Goal: Task Accomplishment & Management: Complete application form

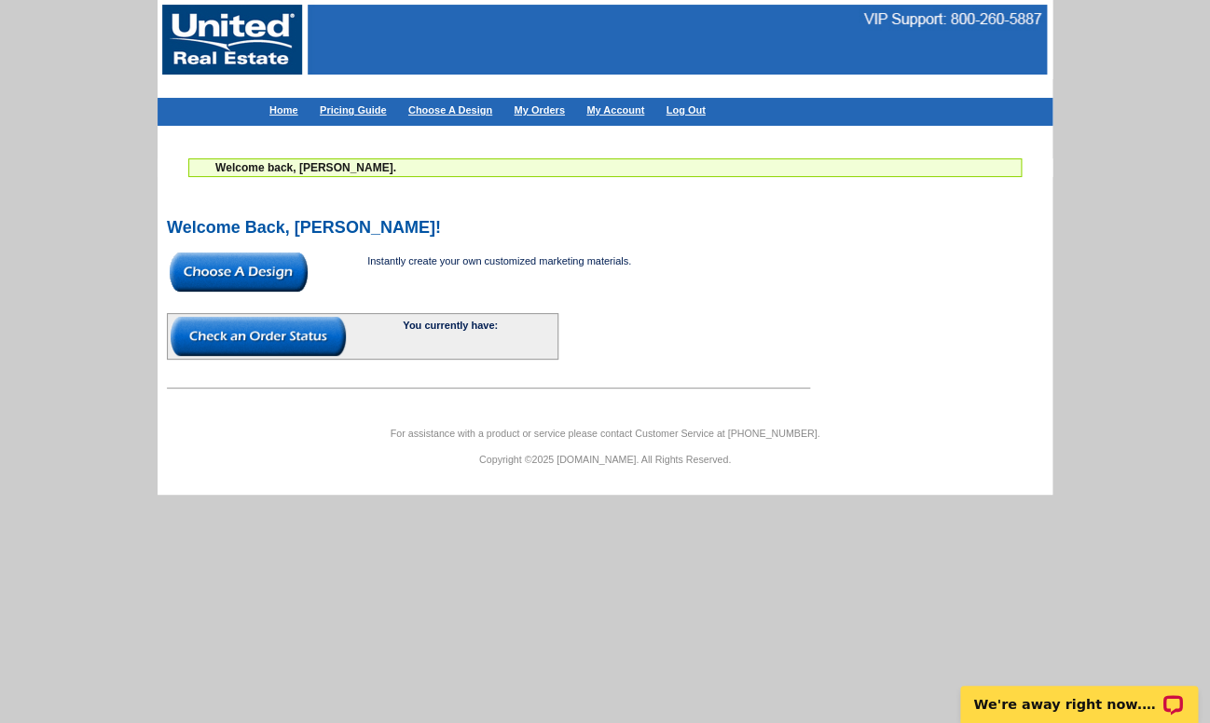
click at [252, 275] on img at bounding box center [239, 272] width 138 height 39
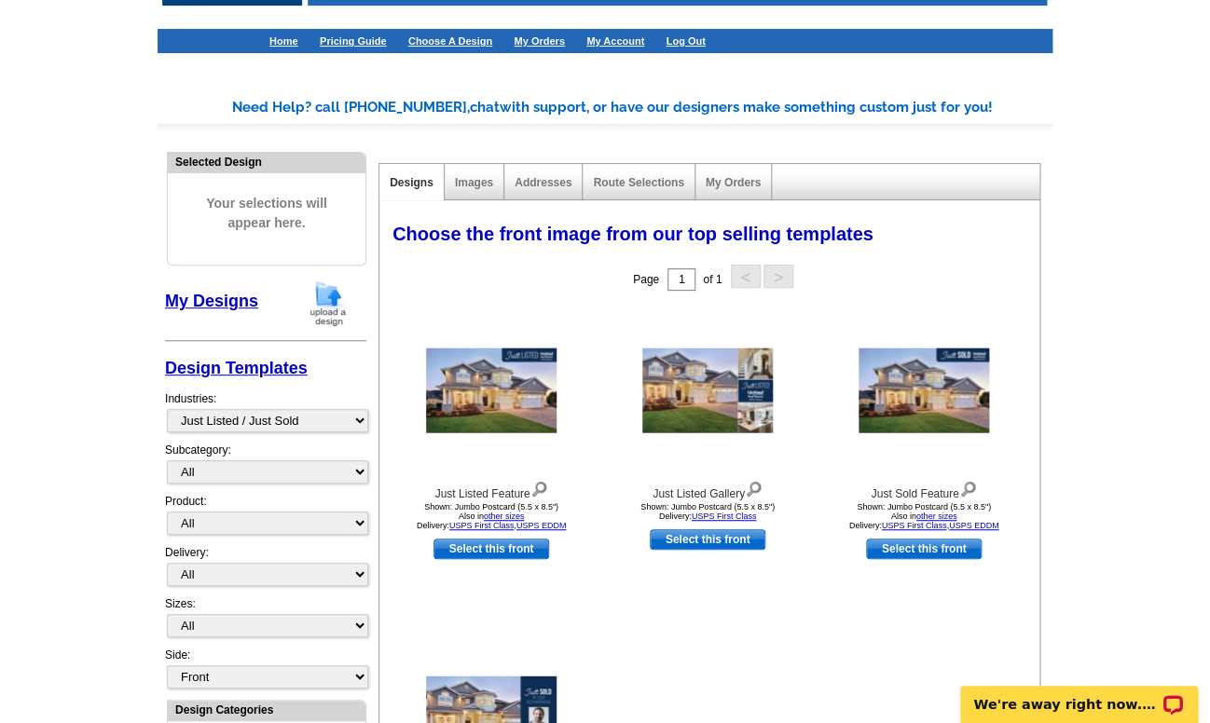
scroll to position [68, 0]
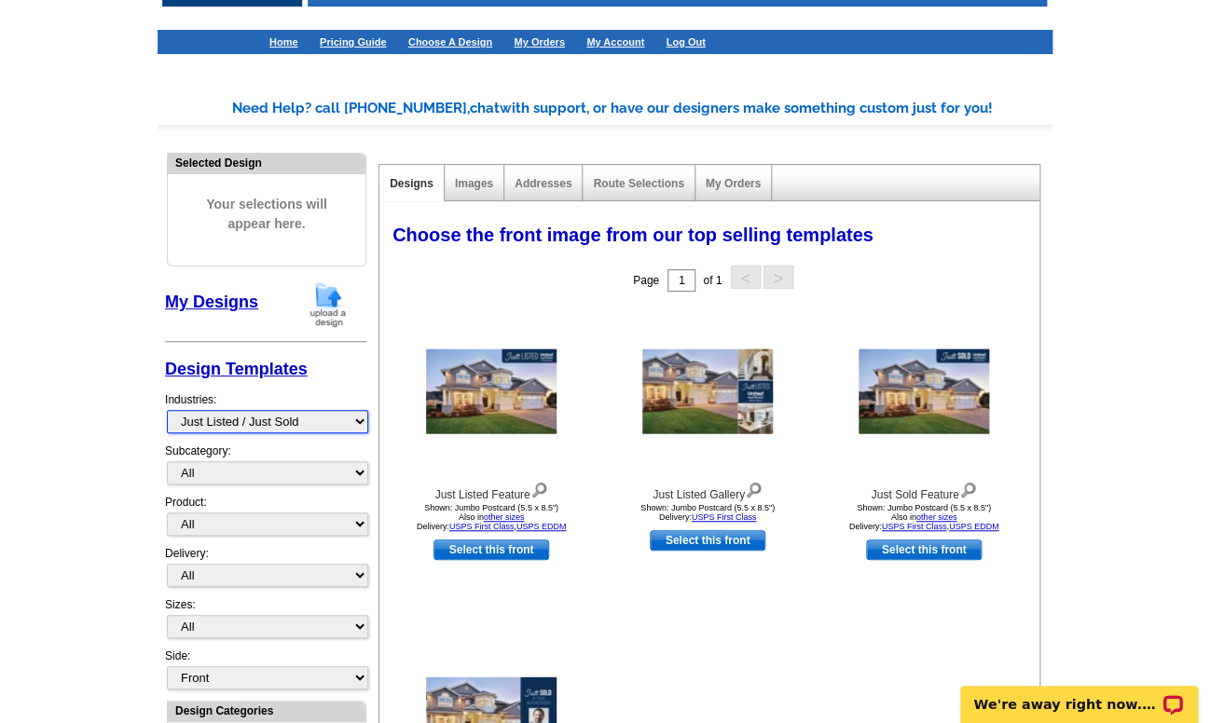
select select "1200"
click option "Agent Material" at bounding box center [0, 0] width 0 height 0
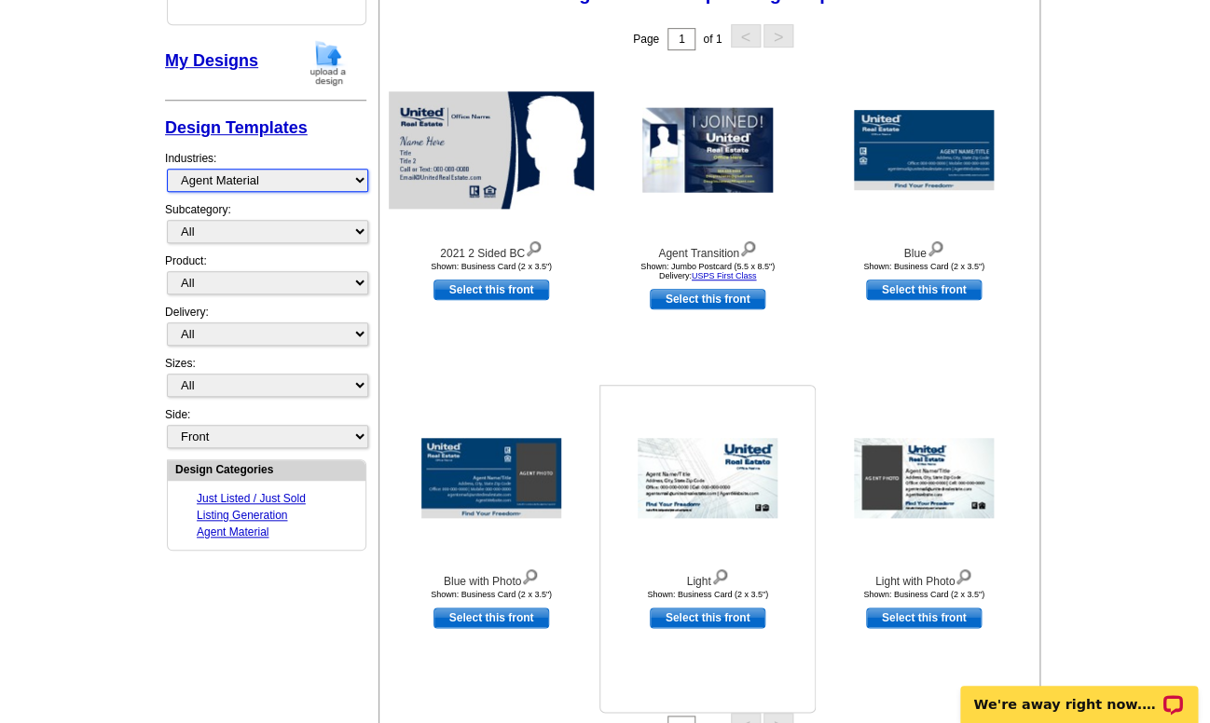
scroll to position [305, 0]
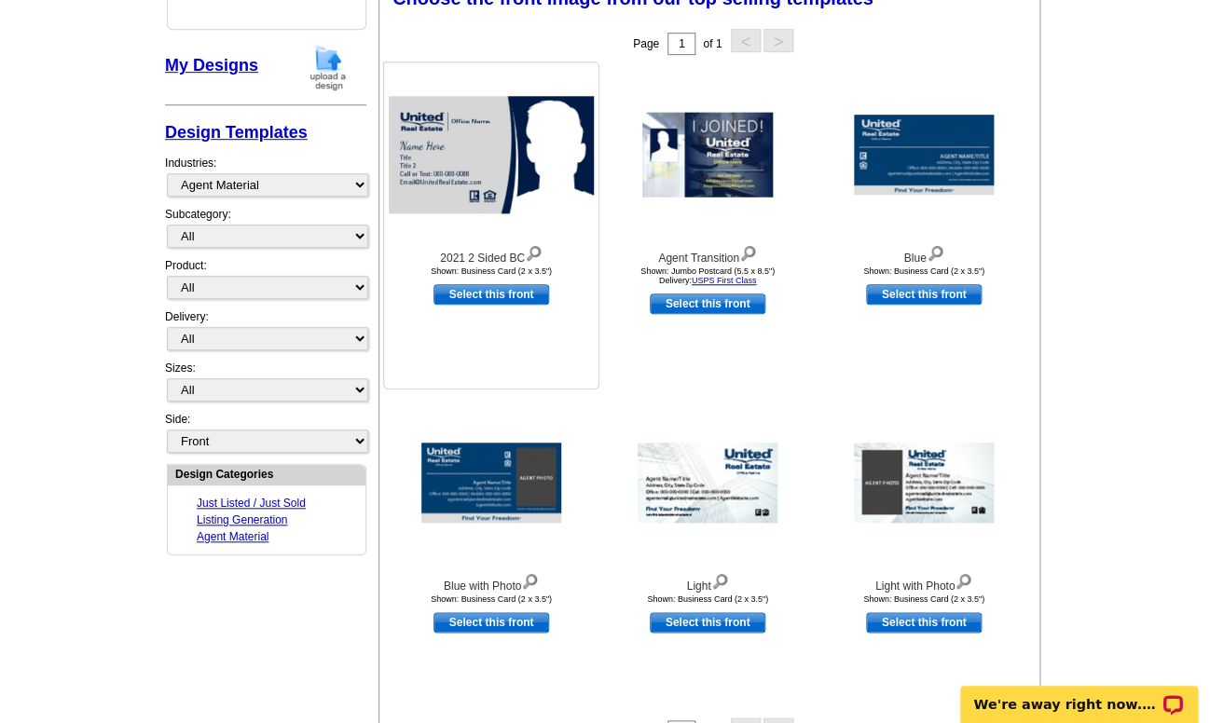
click at [501, 296] on link "Select this front" at bounding box center [491, 294] width 116 height 21
select select "5"
select select "back"
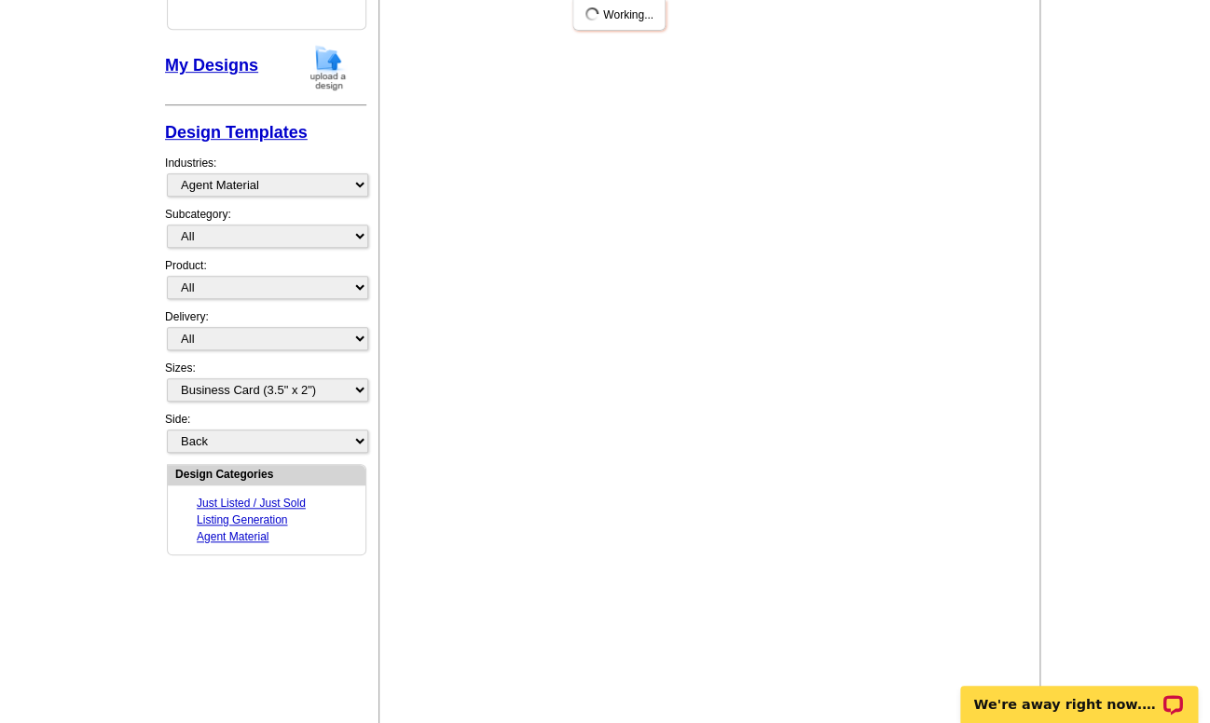
scroll to position [0, 0]
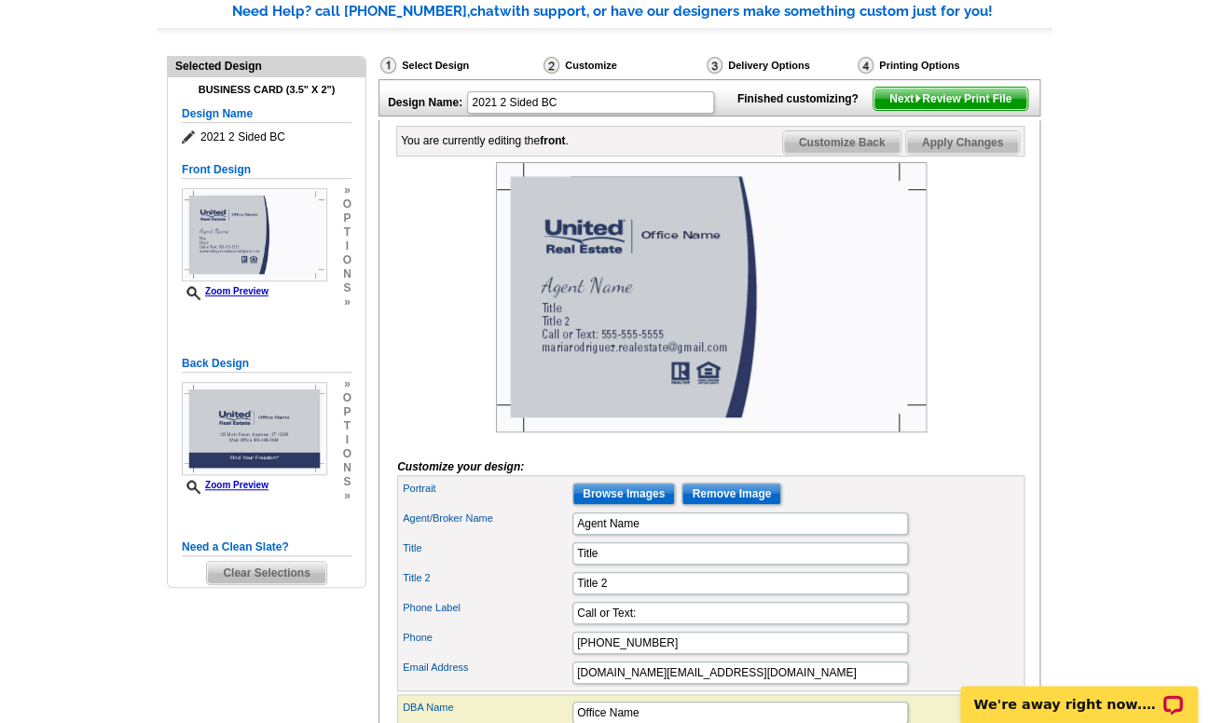
scroll to position [185, 0]
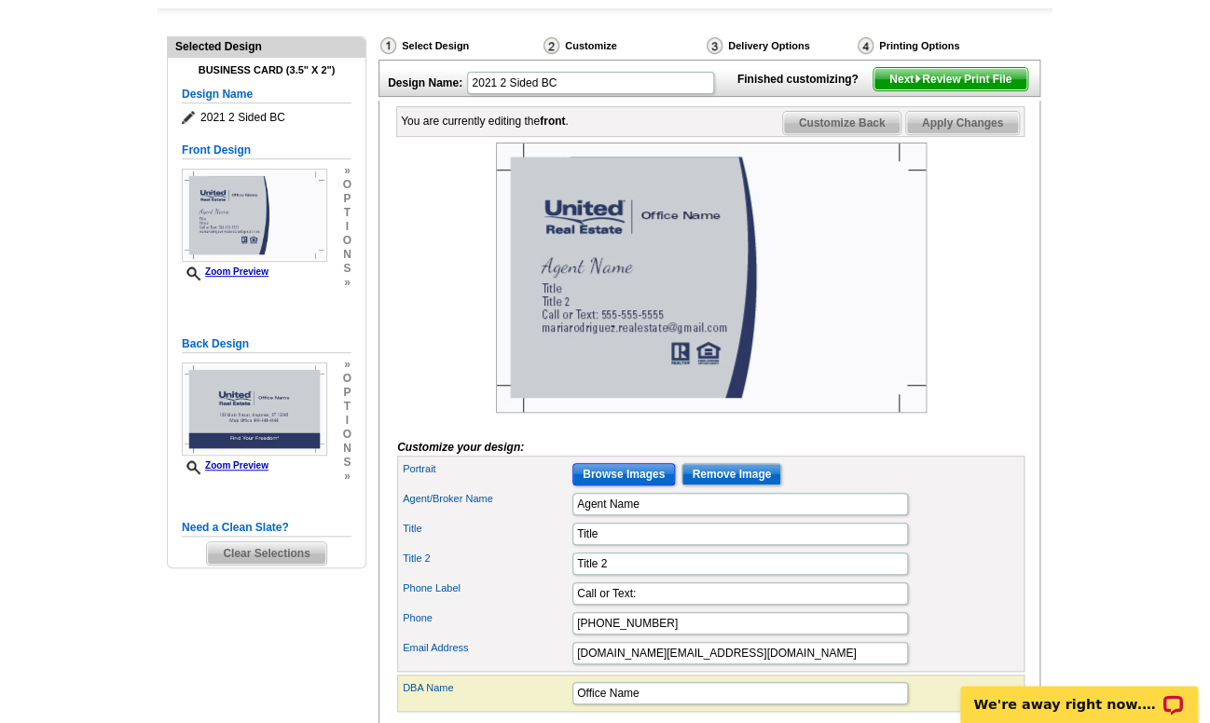
click at [638, 486] on input "Browse Images" at bounding box center [623, 474] width 103 height 22
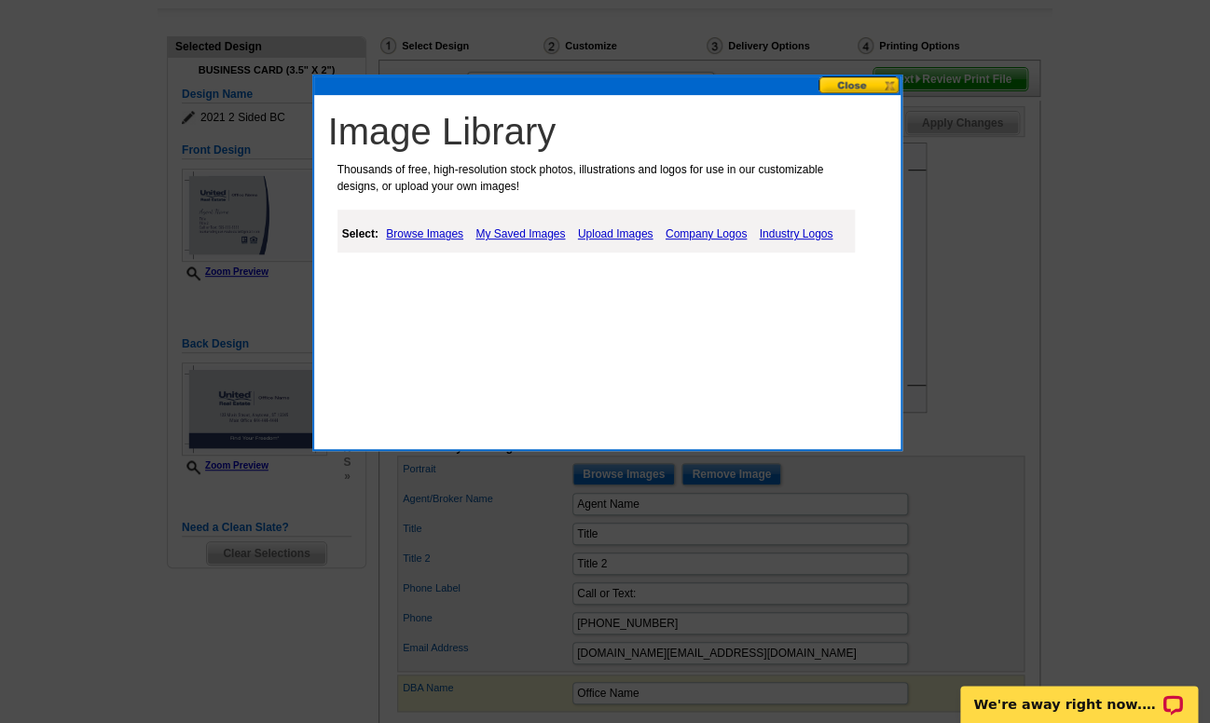
click at [436, 233] on link "Browse Images" at bounding box center [424, 234] width 87 height 22
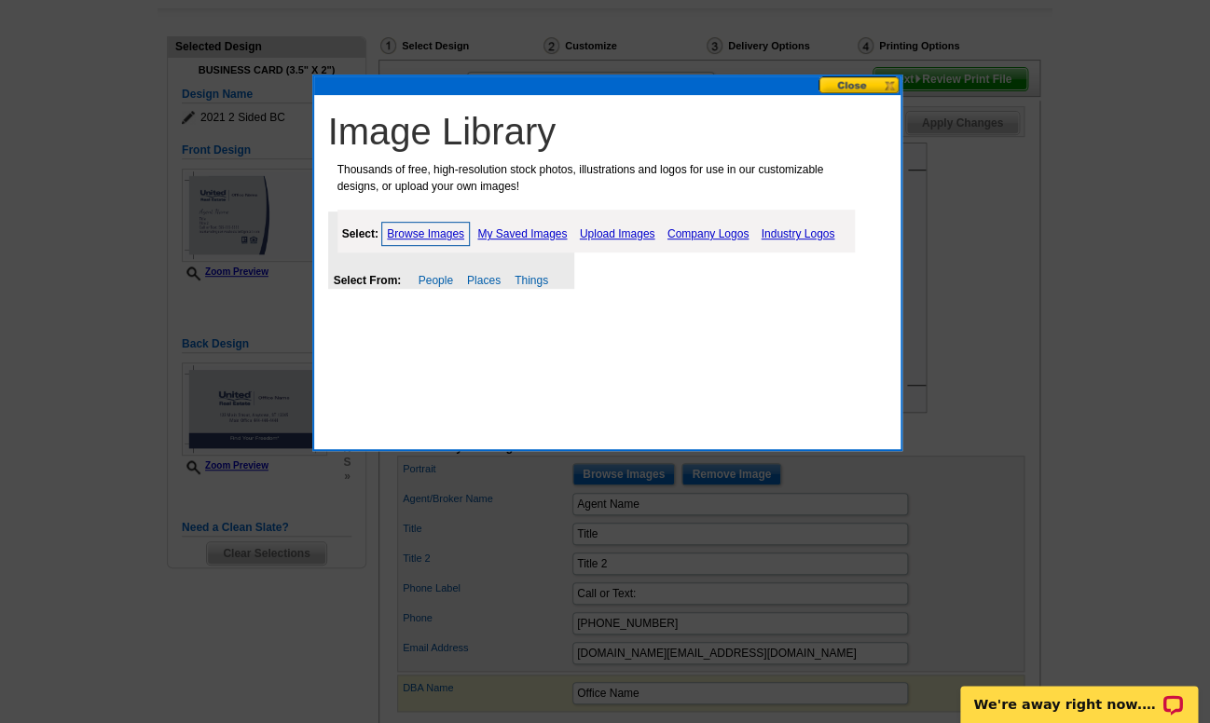
click at [436, 233] on link "Browse Images" at bounding box center [425, 234] width 89 height 24
click at [625, 236] on link "Upload Images" at bounding box center [617, 234] width 85 height 22
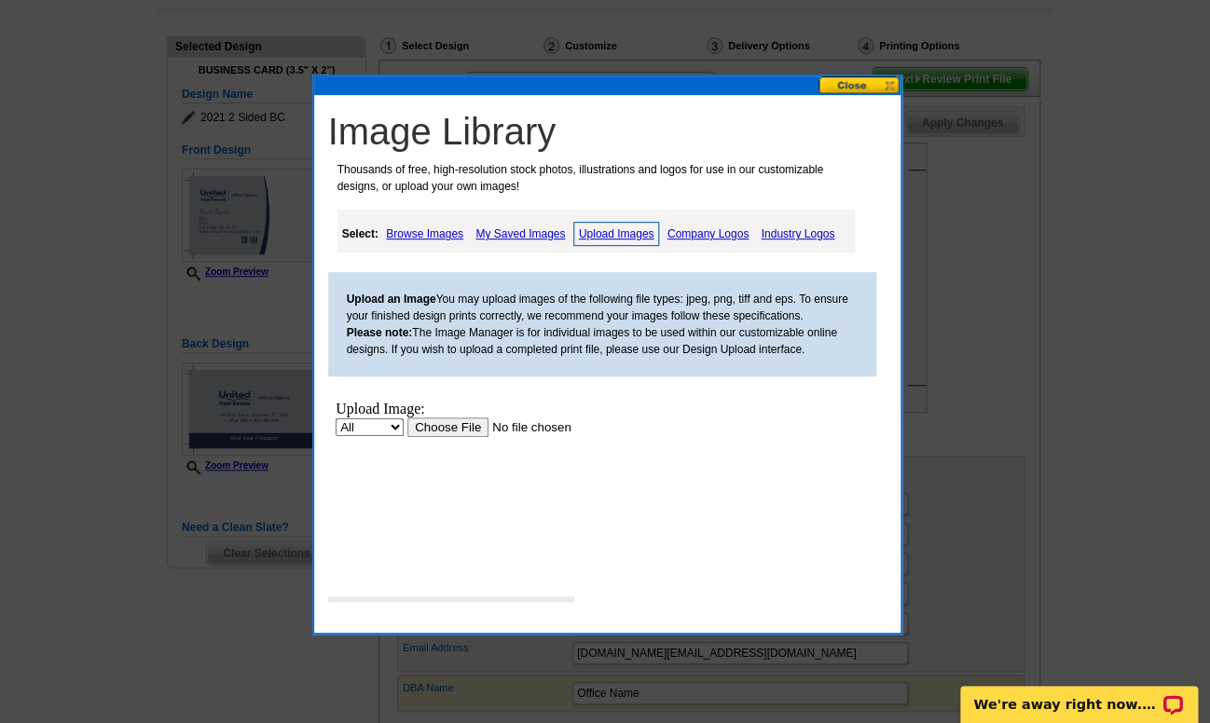
scroll to position [0, 0]
click at [435, 427] on input "file" at bounding box center [524, 428] width 236 height 20
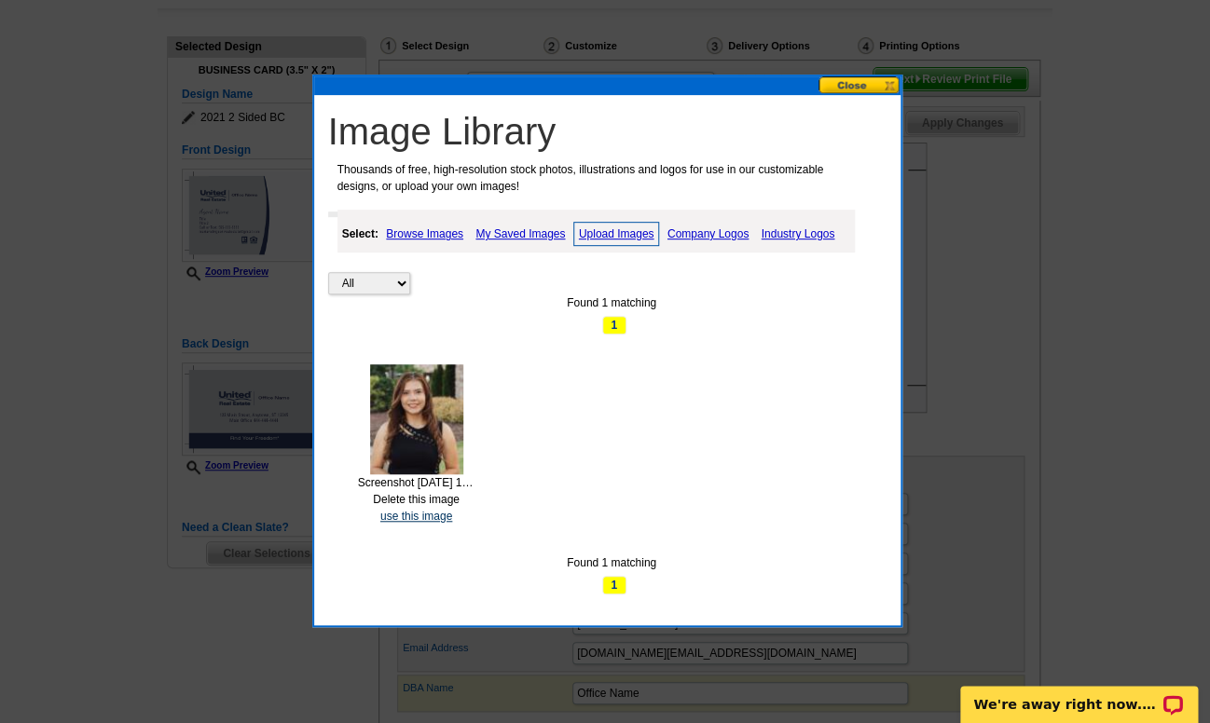
click at [424, 515] on link "use this image" at bounding box center [416, 516] width 72 height 13
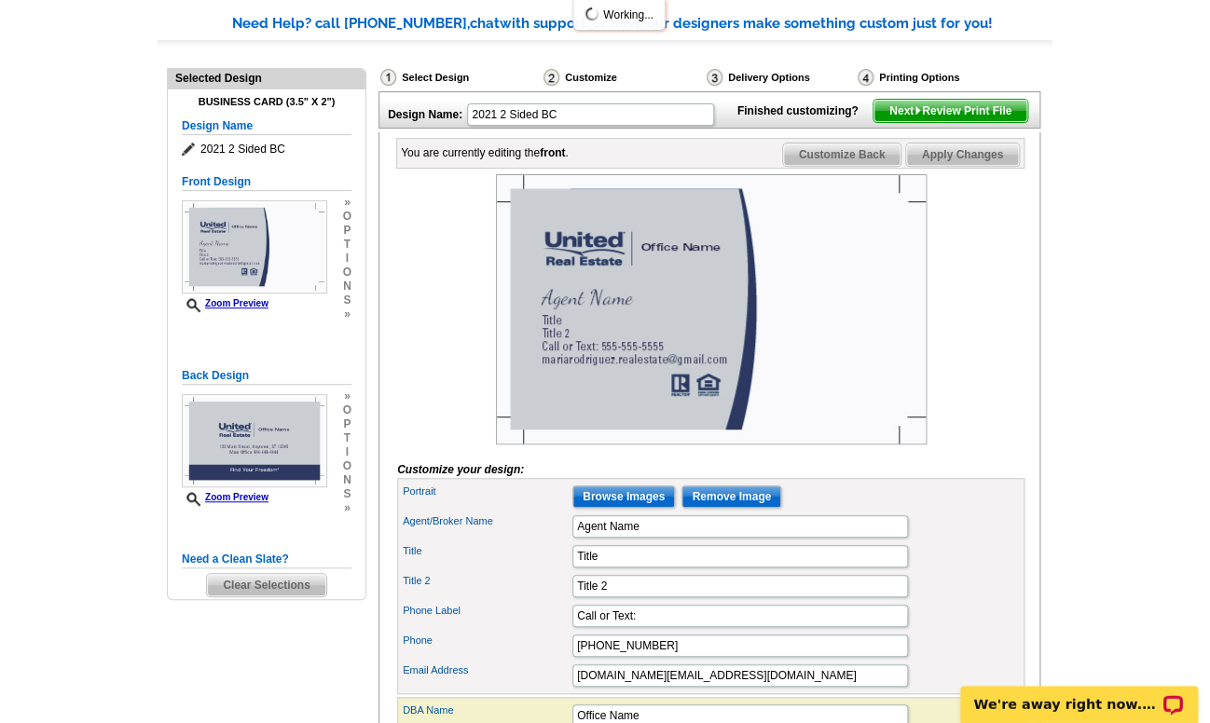
scroll to position [154, 0]
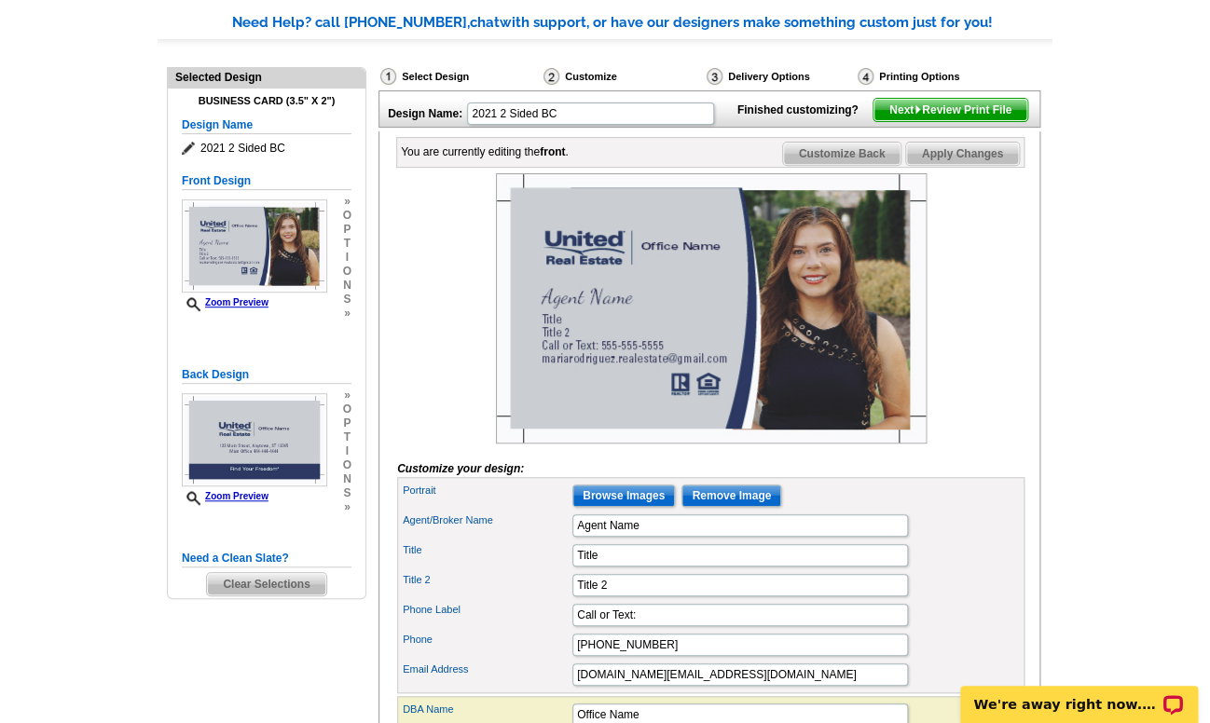
click at [805, 396] on img at bounding box center [711, 308] width 431 height 270
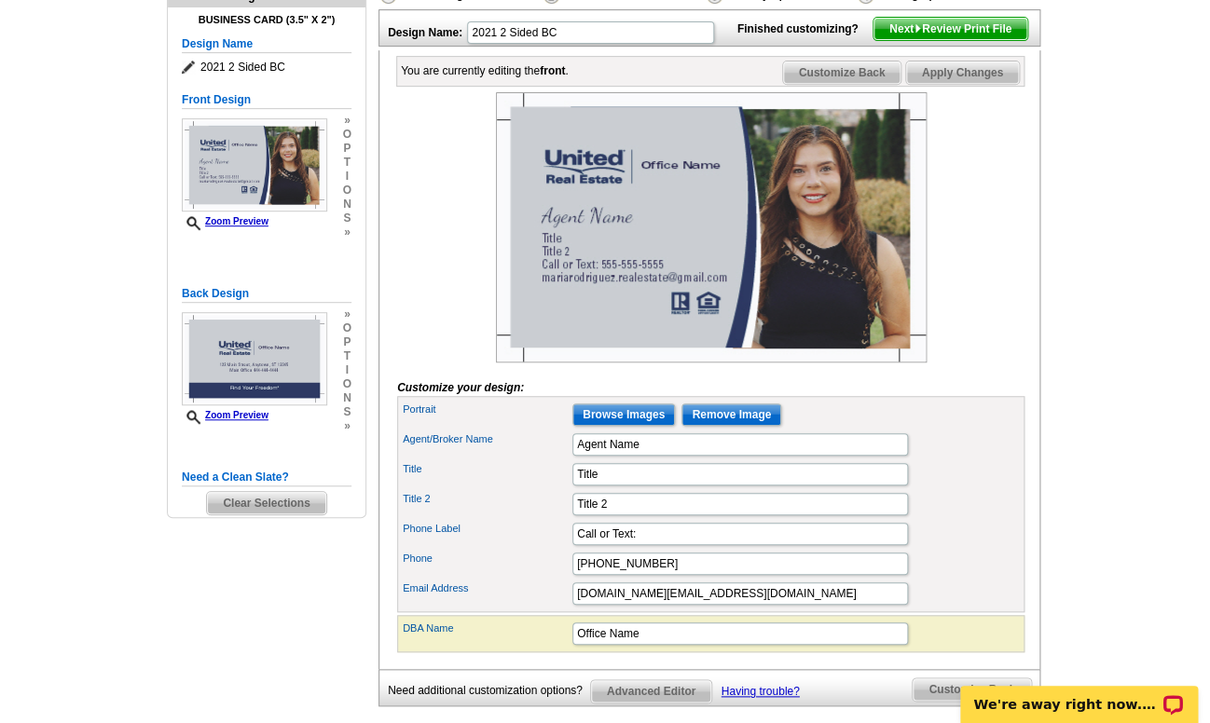
scroll to position [222, 0]
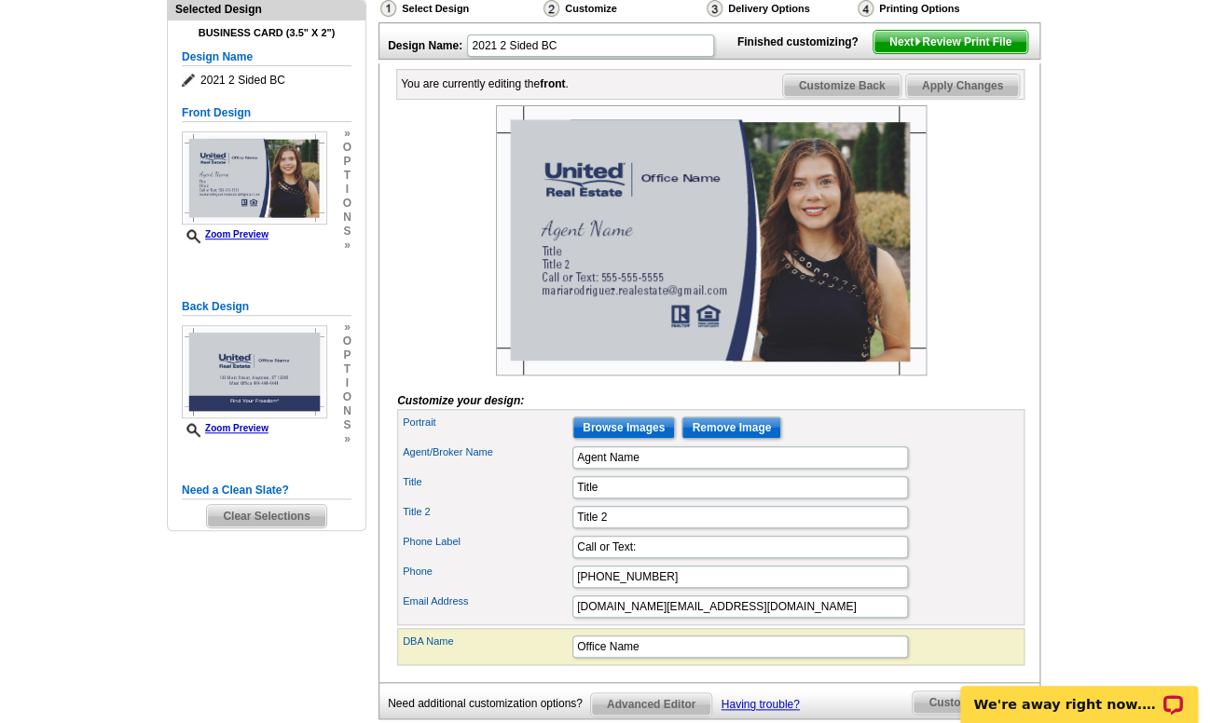
click at [1022, 159] on div at bounding box center [710, 240] width 627 height 270
click at [870, 97] on span "Customize Back" at bounding box center [842, 86] width 118 height 22
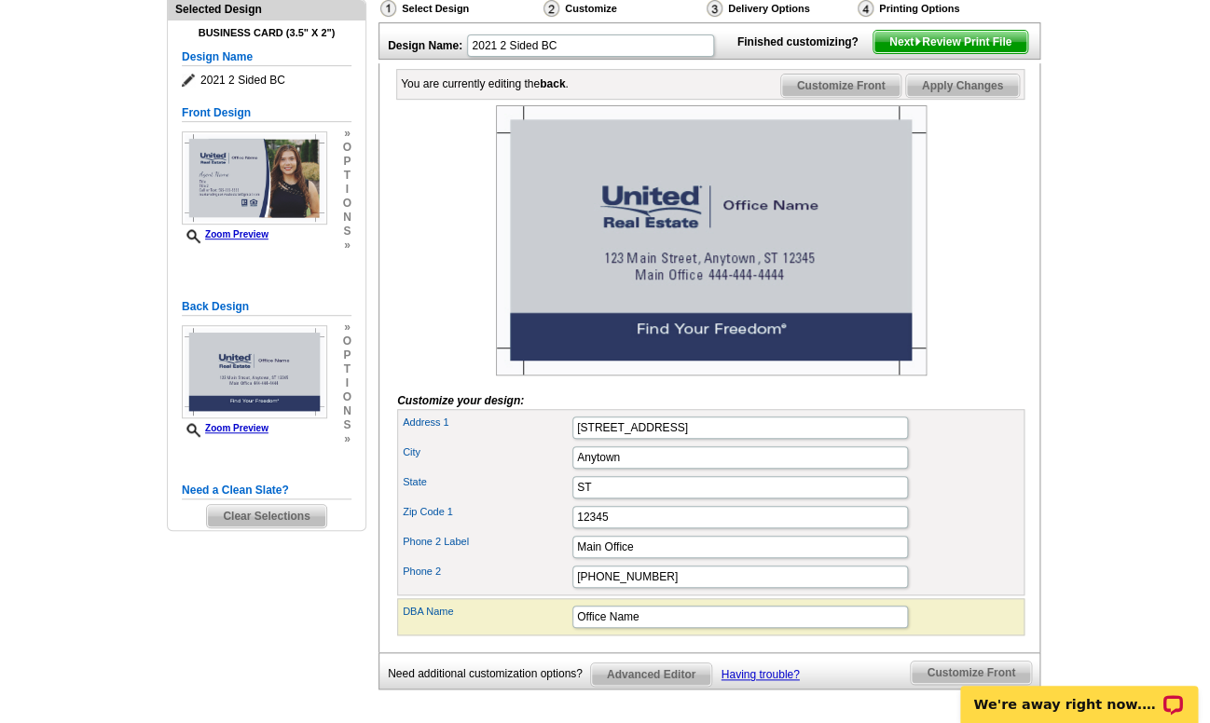
click at [870, 97] on span "Customize Front" at bounding box center [841, 86] width 120 height 22
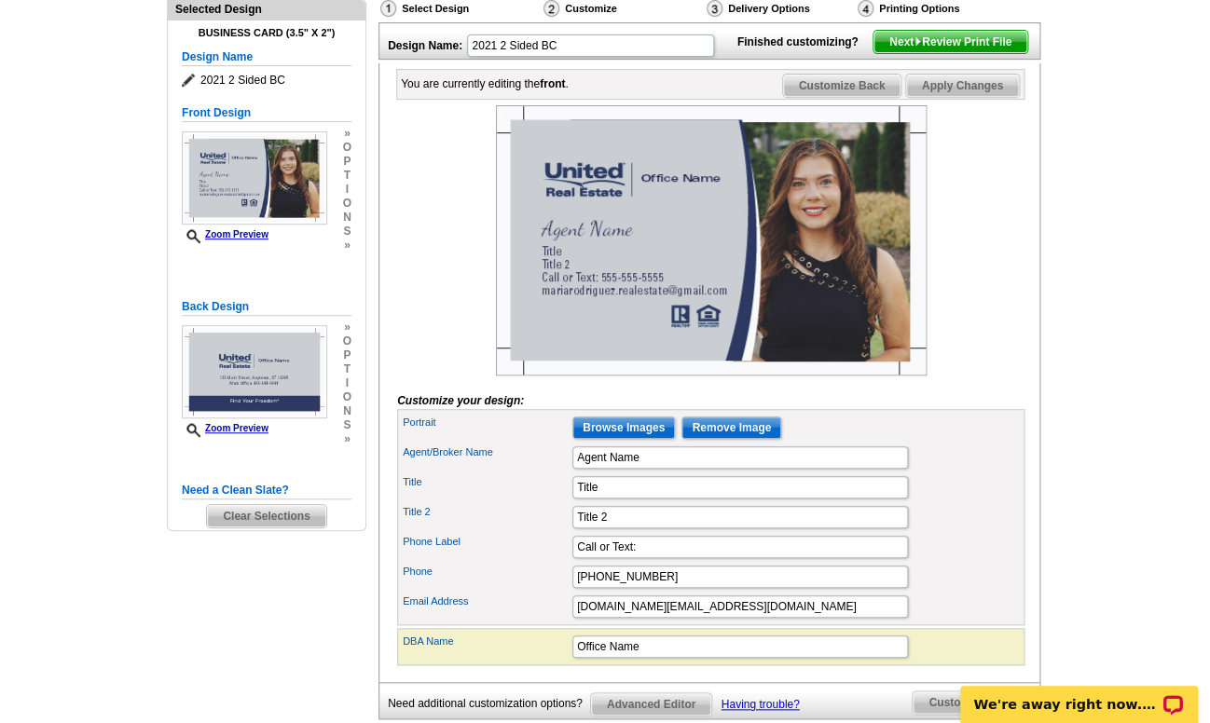
click at [870, 97] on span "Customize Back" at bounding box center [842, 86] width 118 height 22
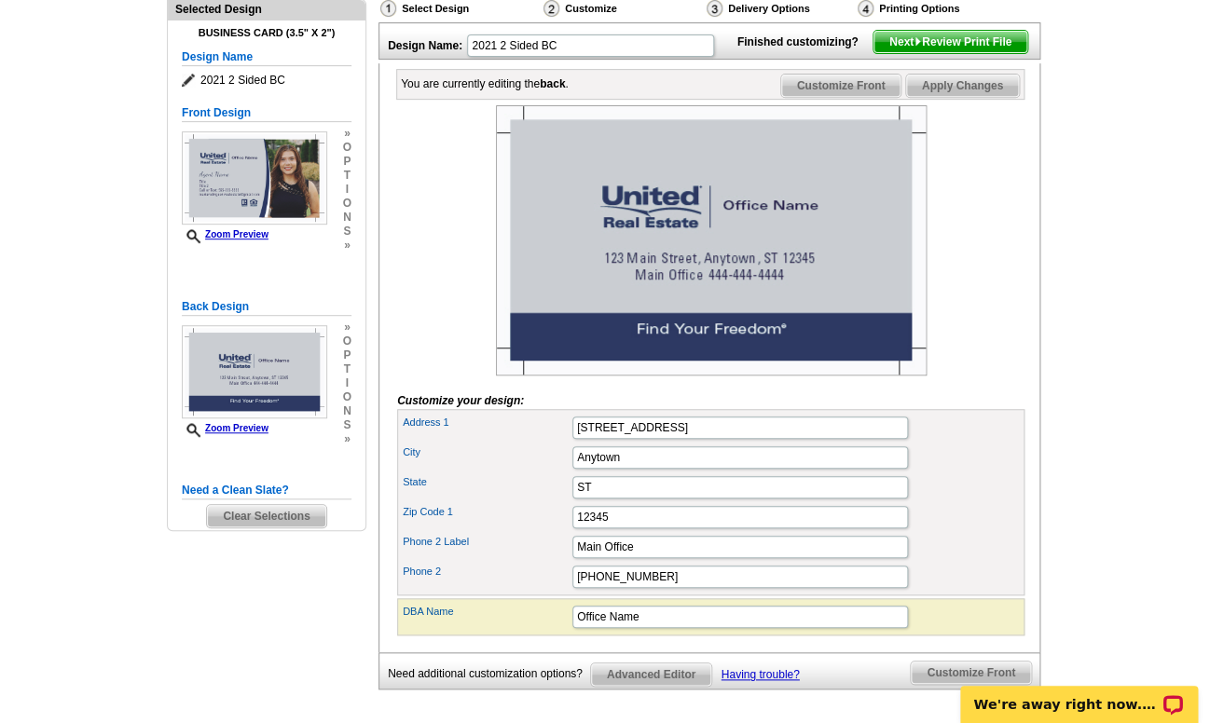
click at [870, 97] on span "Customize Front" at bounding box center [841, 86] width 120 height 22
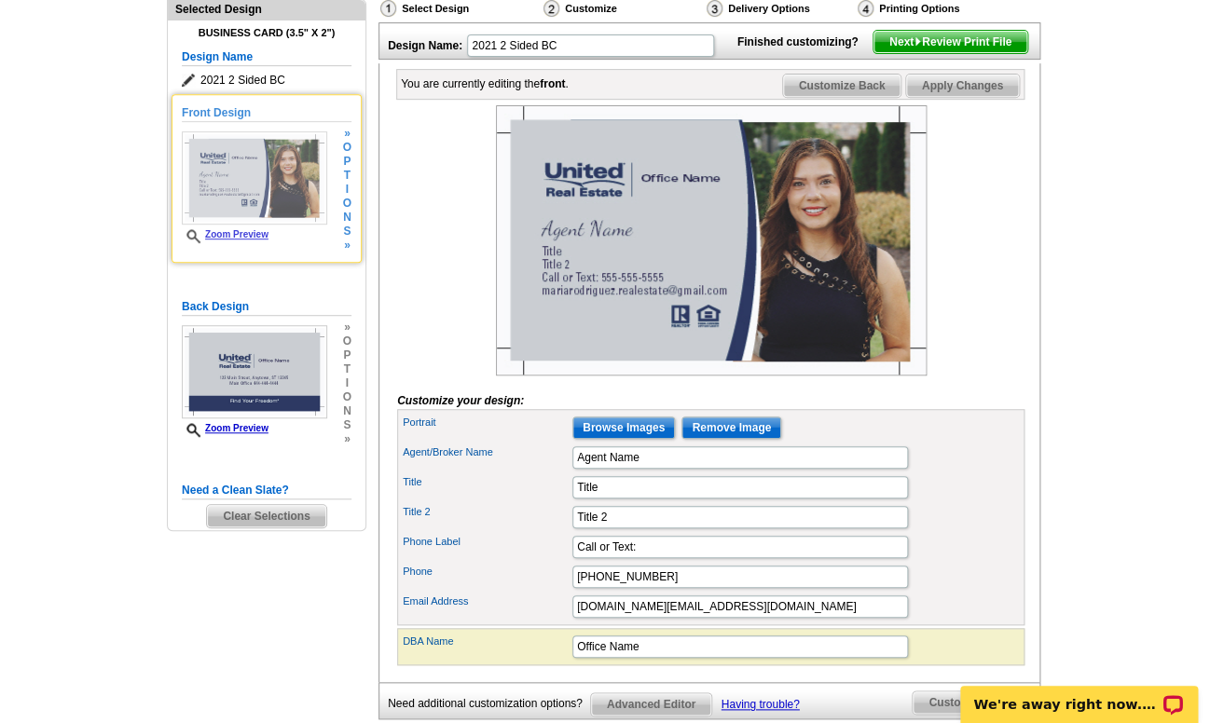
click at [350, 144] on span "o" at bounding box center [347, 148] width 8 height 14
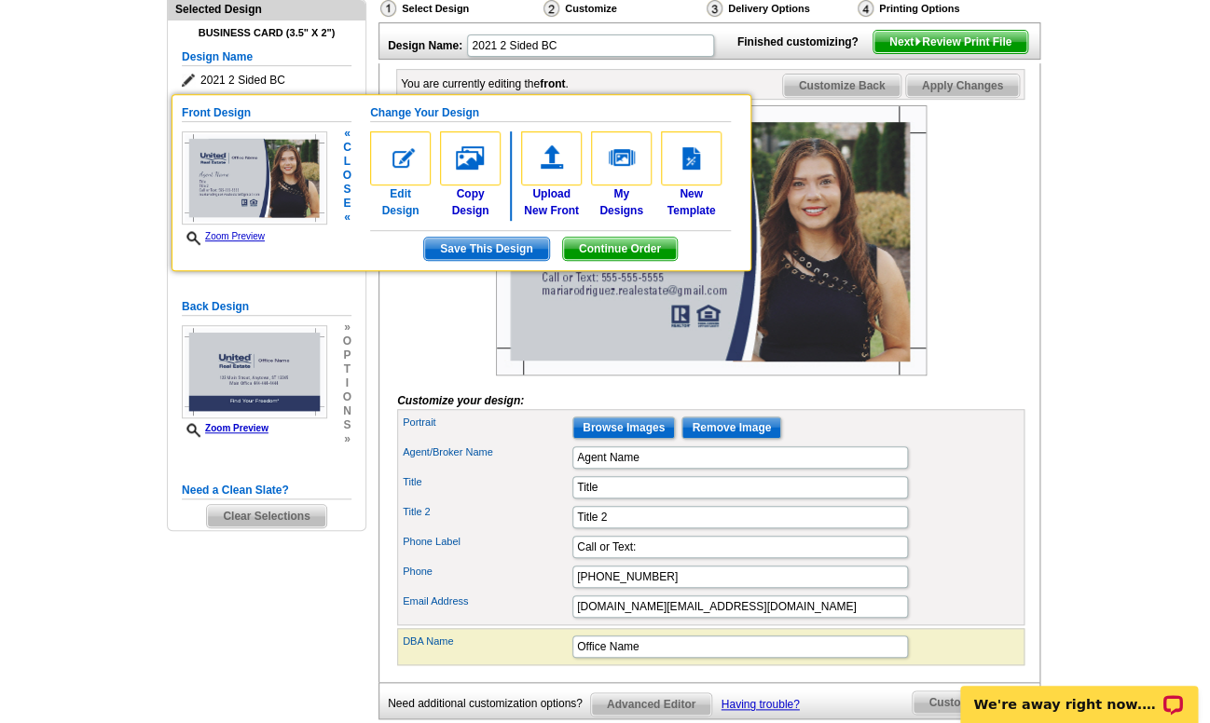
click at [401, 158] on img at bounding box center [400, 158] width 61 height 54
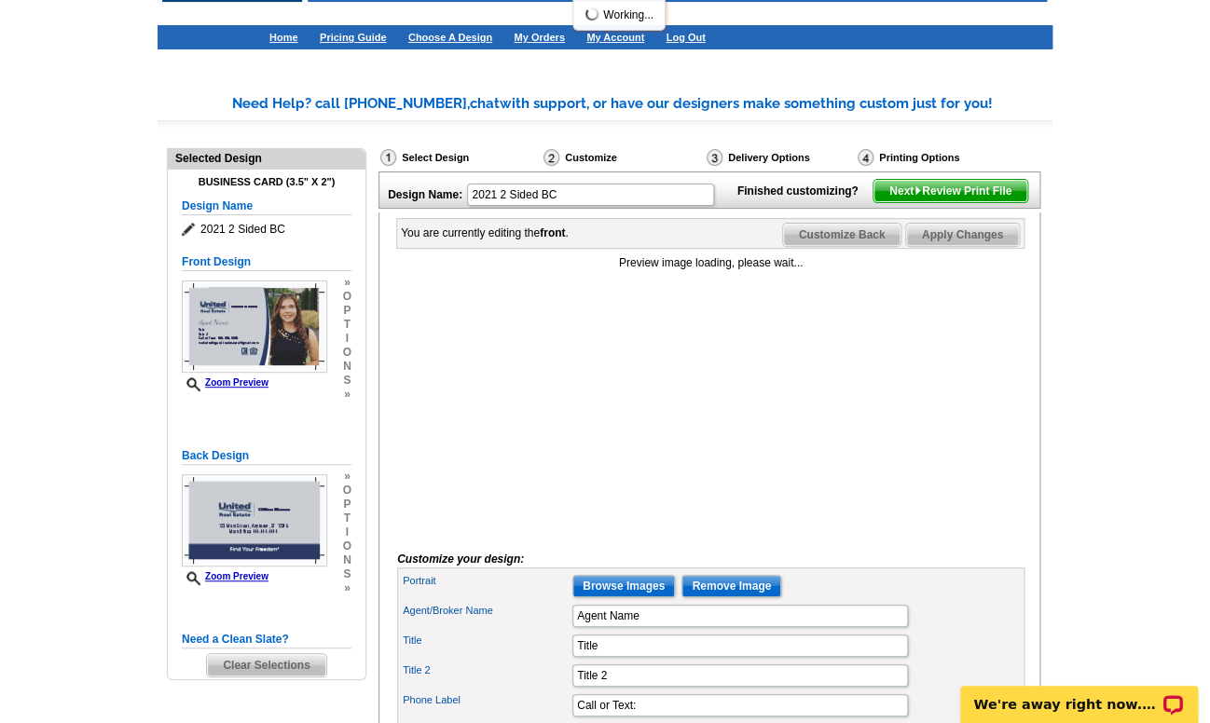
scroll to position [78, 0]
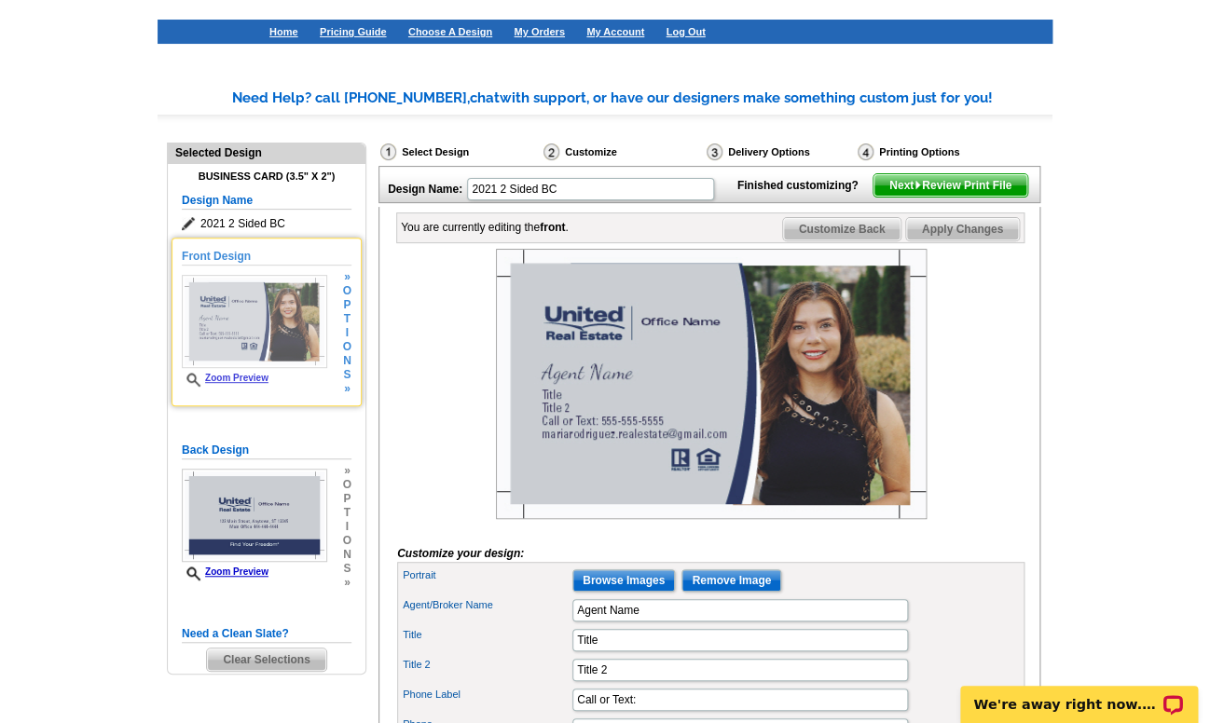
click at [232, 255] on h5 "Front Design" at bounding box center [267, 257] width 170 height 18
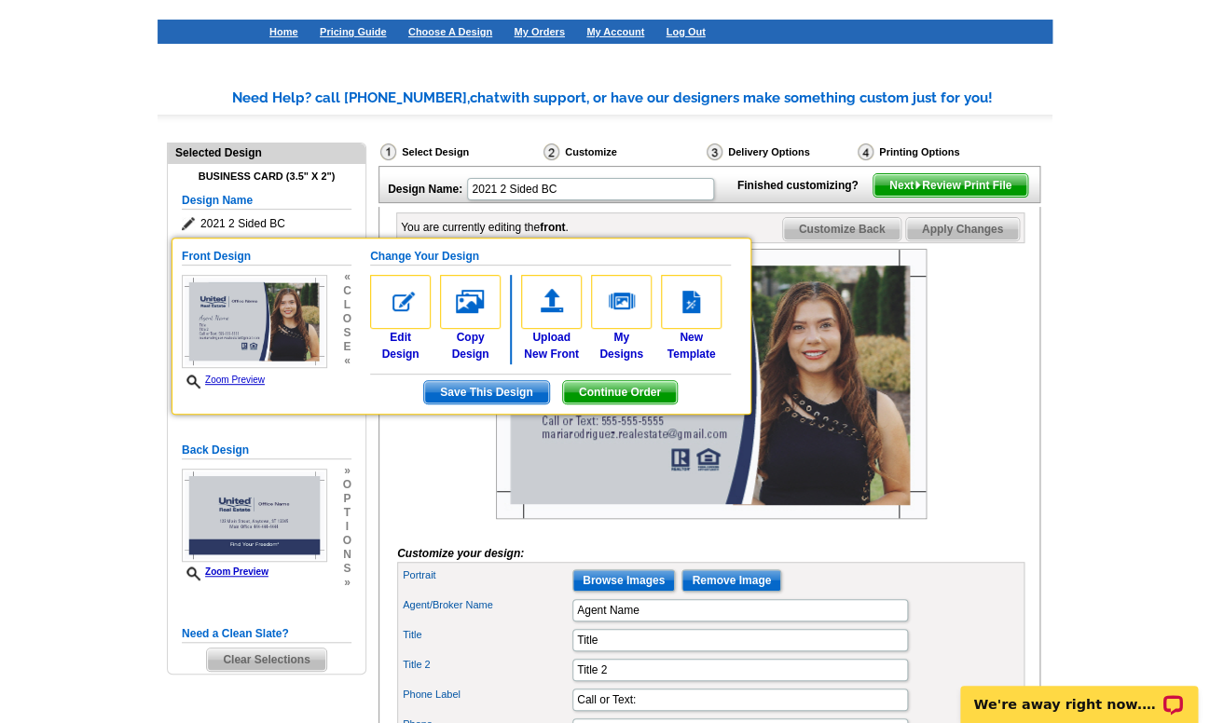
click at [456, 447] on div at bounding box center [710, 389] width 627 height 280
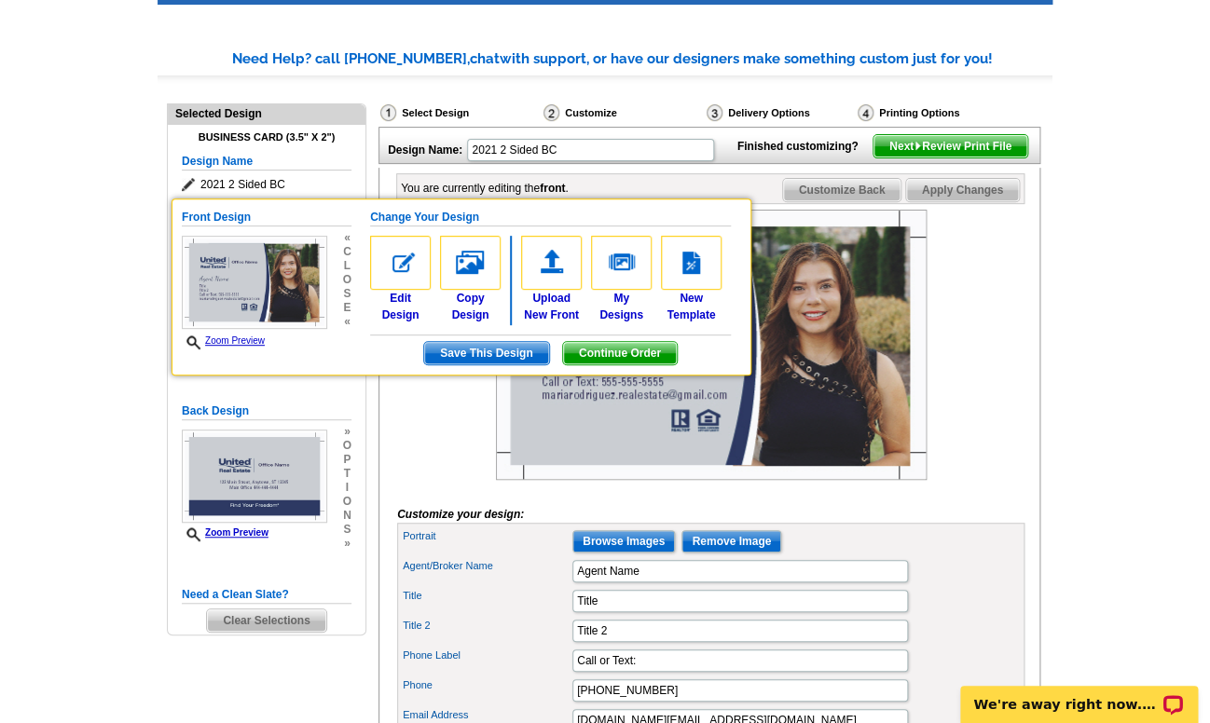
scroll to position [0, 0]
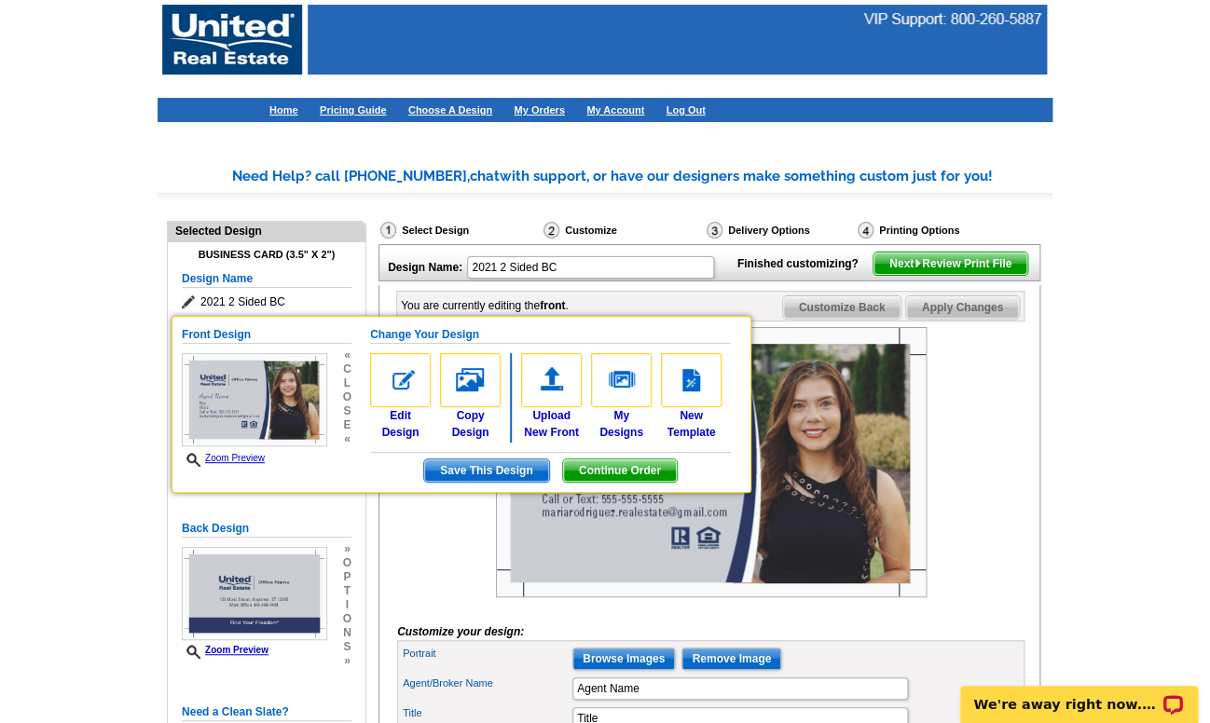
click at [867, 597] on img at bounding box center [711, 462] width 431 height 270
click at [516, 472] on span "Save This Design" at bounding box center [486, 471] width 124 height 22
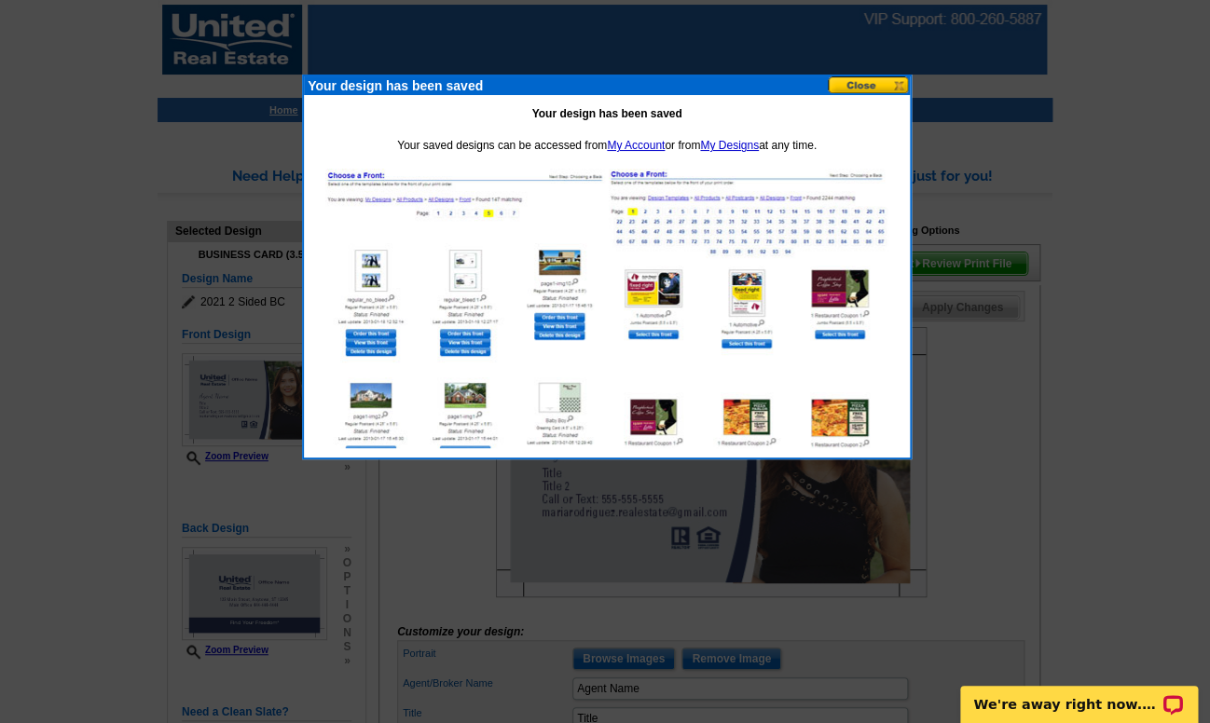
click at [858, 82] on button at bounding box center [869, 85] width 82 height 18
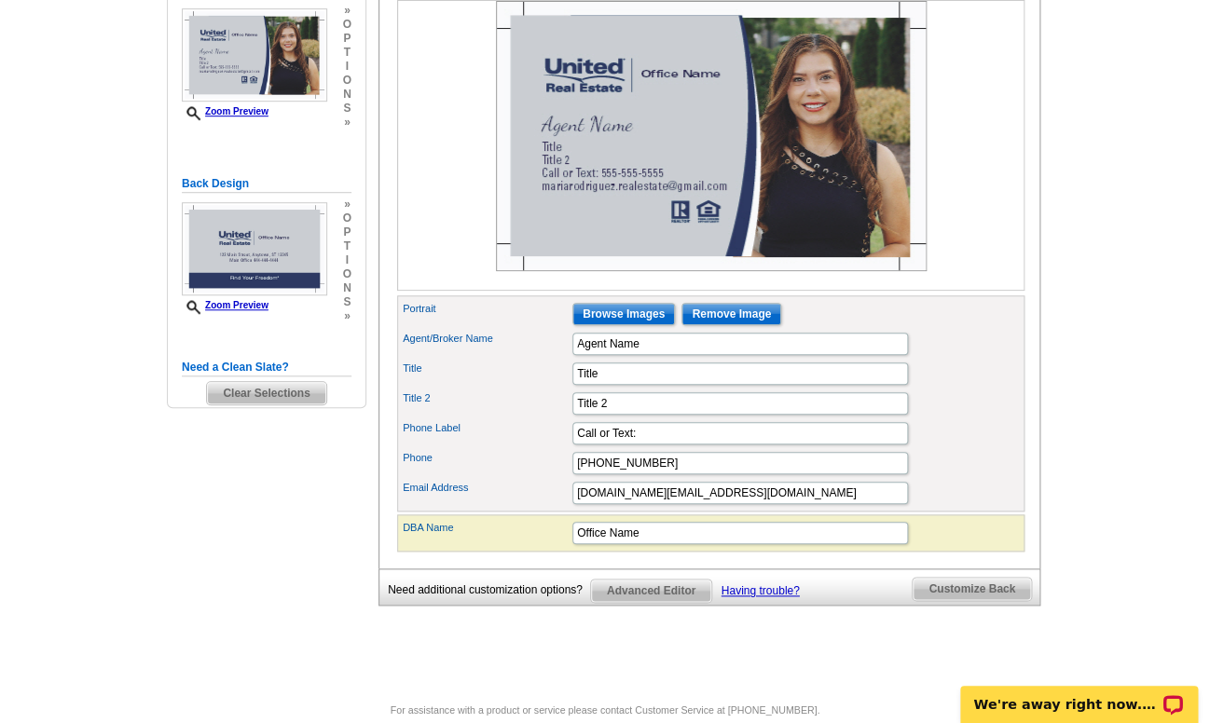
scroll to position [372, 0]
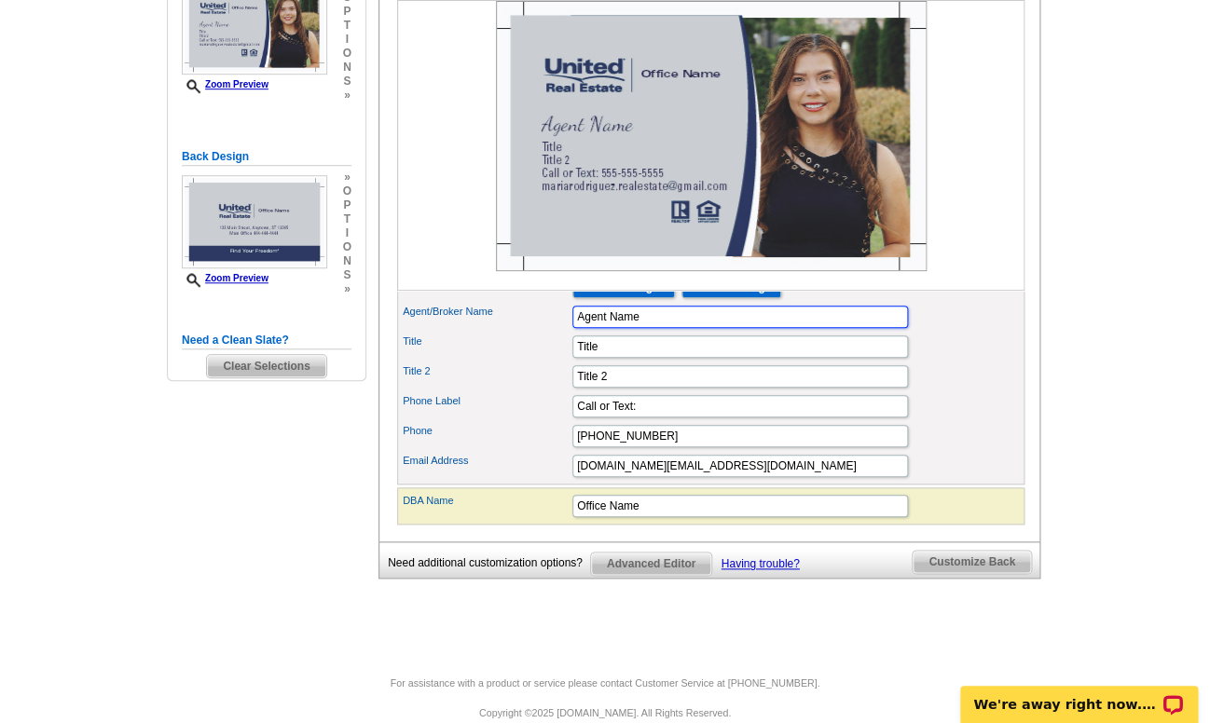
click at [634, 328] on input "Agent Name" at bounding box center [740, 317] width 336 height 22
type input "m"
type input "Maria Rodriguez"
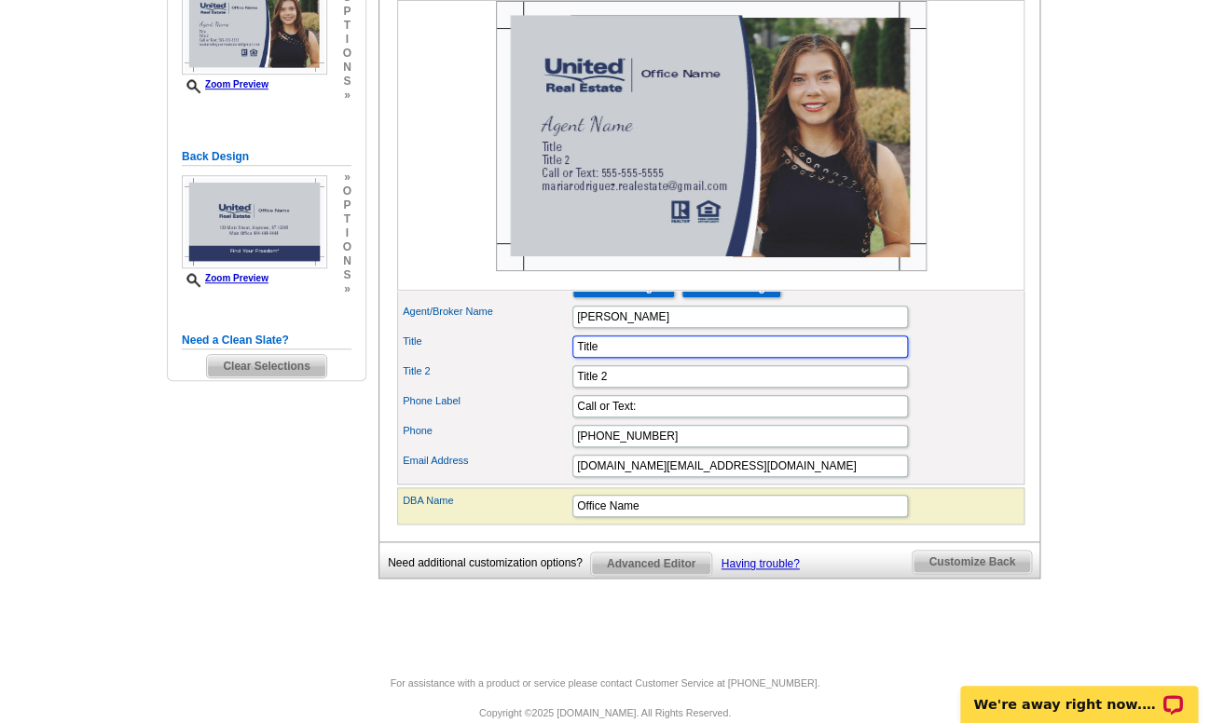
click at [634, 358] on input "Title" at bounding box center [740, 347] width 336 height 22
type input "T"
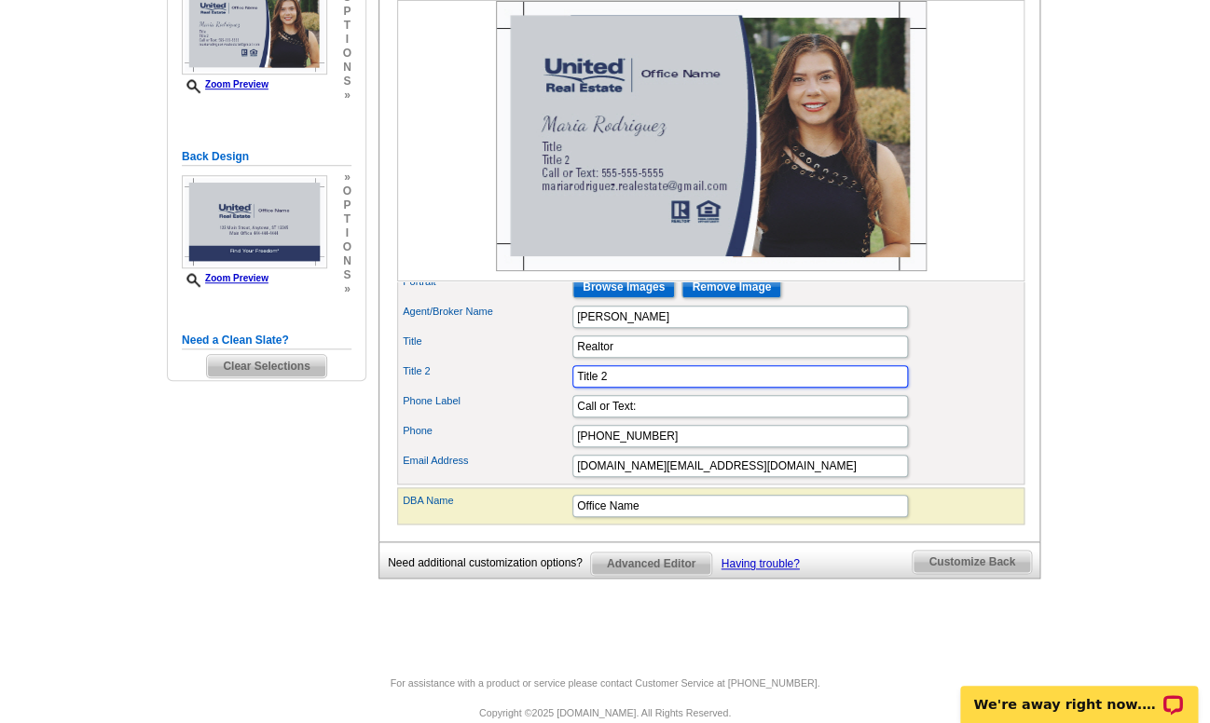
click at [653, 388] on input "Title 2" at bounding box center [740, 376] width 336 height 22
click at [649, 358] on input "Realtor" at bounding box center [740, 347] width 336 height 22
type input "Realtor"
click at [629, 418] on input "Call or Text:" at bounding box center [740, 406] width 336 height 22
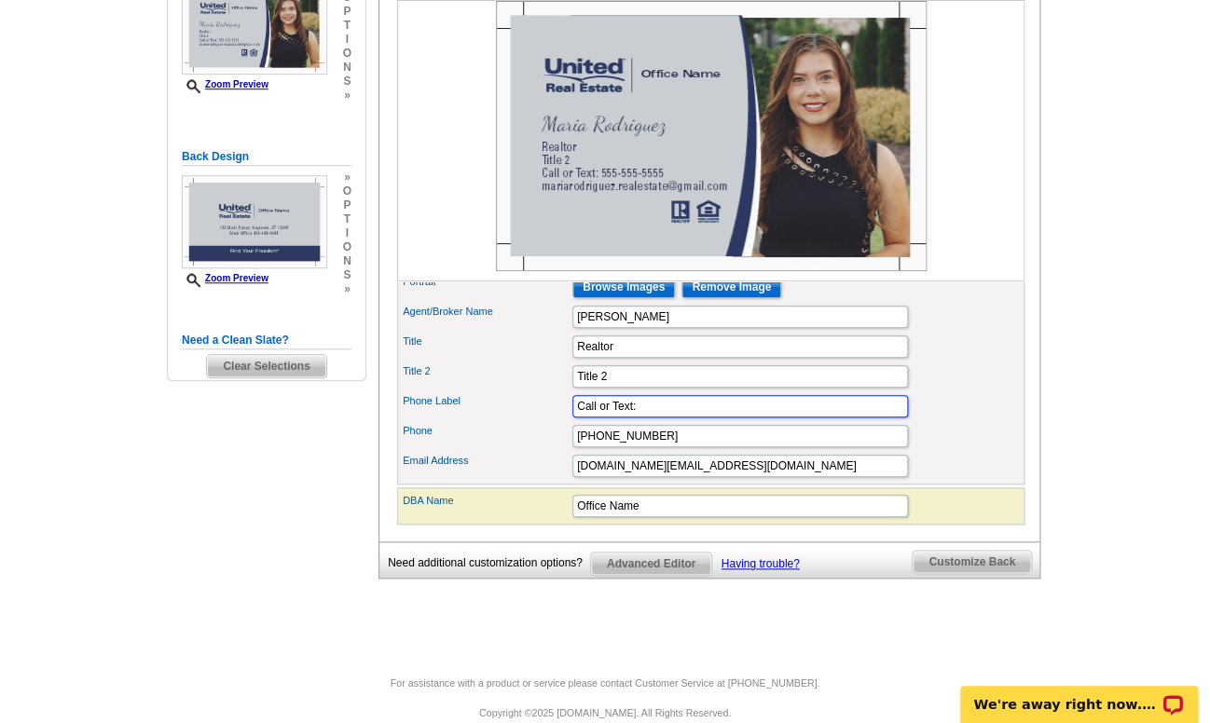
click at [629, 418] on input "Call or Text:" at bounding box center [740, 406] width 336 height 22
click at [611, 418] on input "252678360" at bounding box center [740, 406] width 336 height 22
drag, startPoint x: 652, startPoint y: 440, endPoint x: 521, endPoint y: 434, distance: 130.6
click at [572, 418] on input "2526748360" at bounding box center [740, 406] width 336 height 22
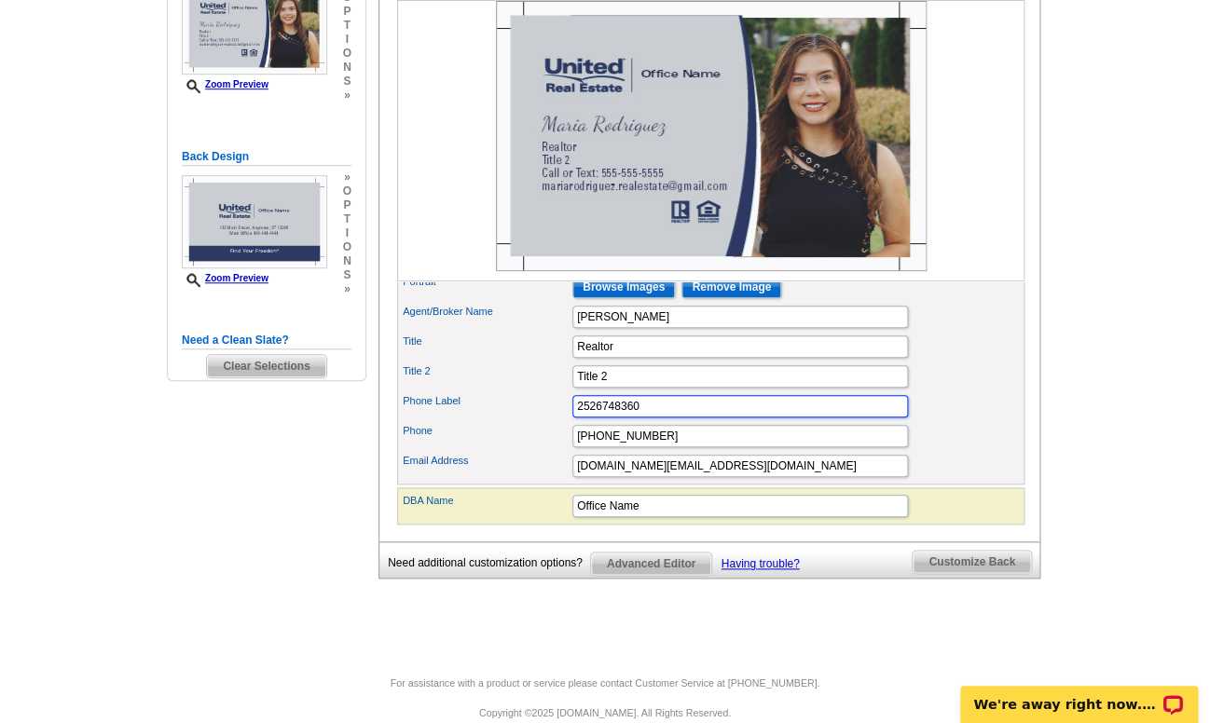
type input "2526748360"
click at [592, 447] on input "555-555-5555" at bounding box center [740, 436] width 336 height 22
paste input "2526748360"
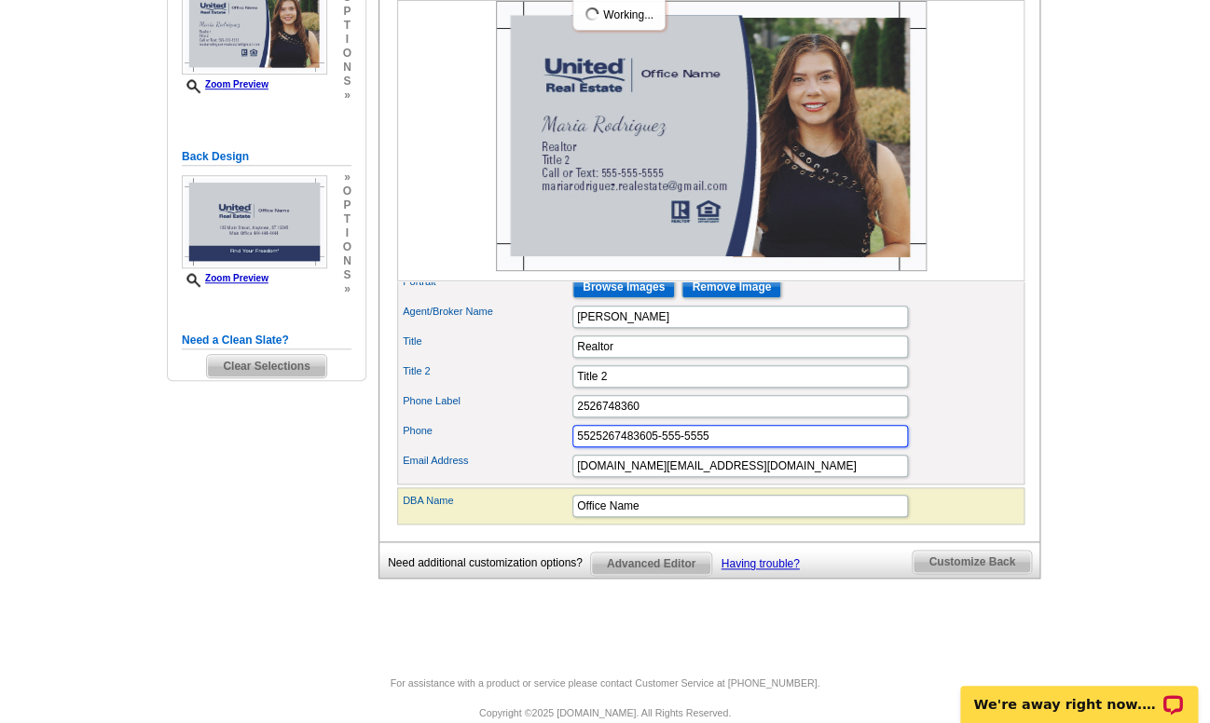
click at [718, 447] on input "5525267483605-555-5555" at bounding box center [740, 436] width 336 height 22
type input "5"
click at [577, 447] on input "6748360" at bounding box center [740, 436] width 336 height 22
click at [603, 447] on input "(252)6748360" at bounding box center [740, 436] width 336 height 22
click at [624, 447] on input "(252) 6748360" at bounding box center [740, 436] width 336 height 22
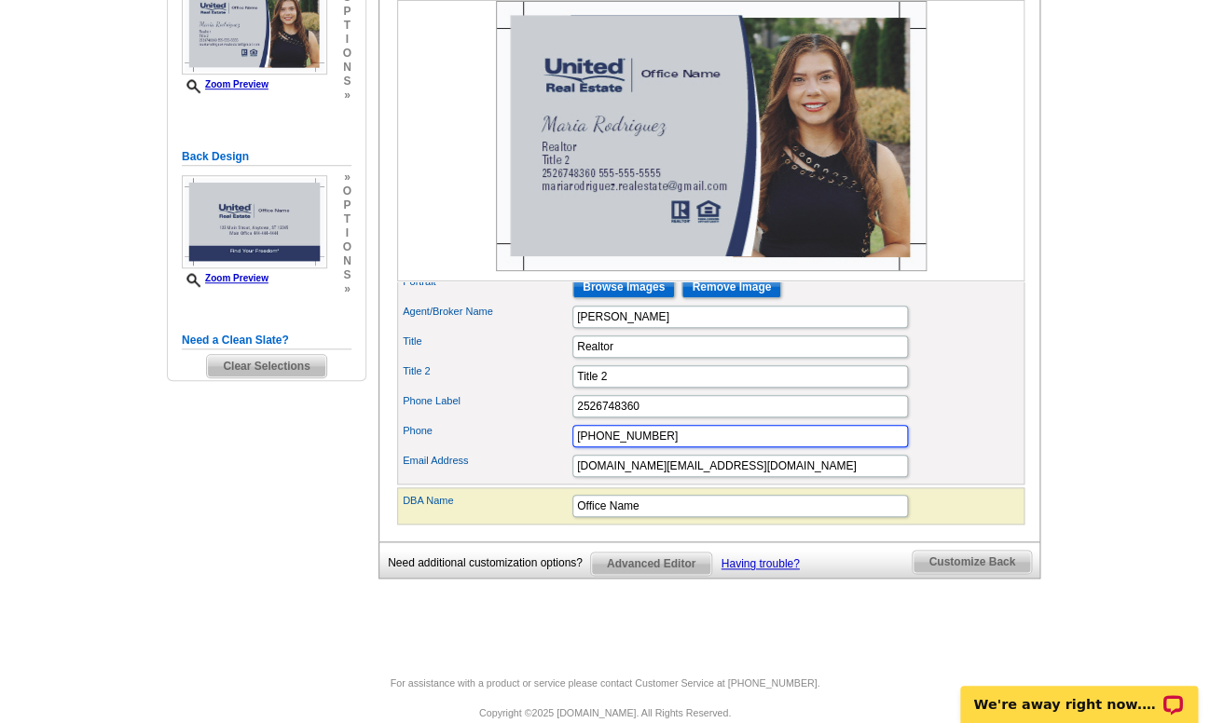
type input "(252) 674-8360"
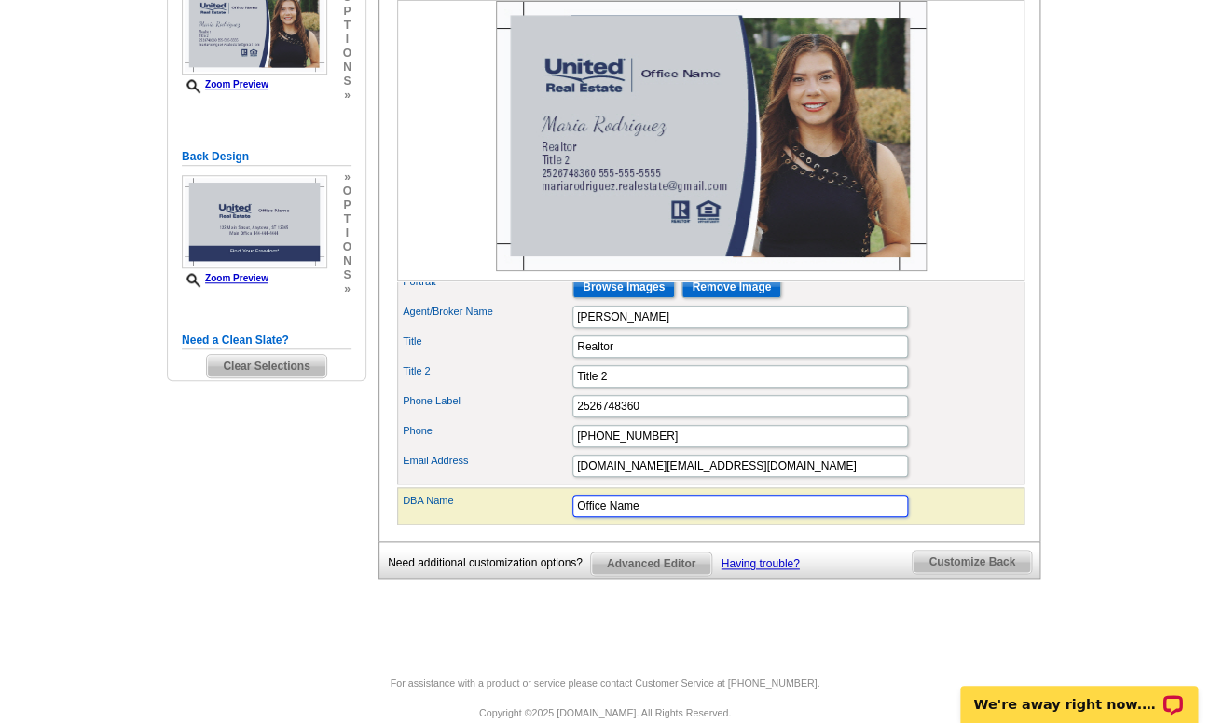
click at [675, 517] on input "Office Name" at bounding box center [740, 506] width 336 height 22
type input "O"
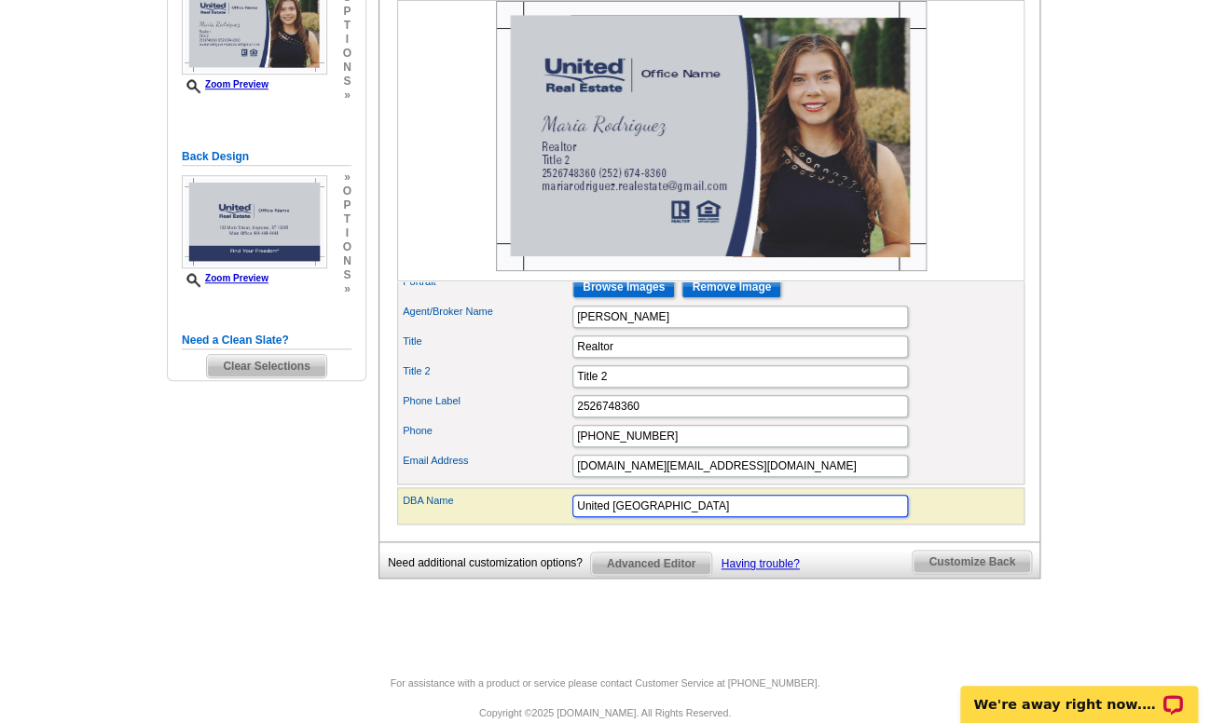
click at [611, 517] on input "United East Carolina" at bounding box center [740, 506] width 336 height 22
type input "United Real Estate East Carolina"
click at [838, 521] on div "DBA Name United Real Estate East Carolina" at bounding box center [711, 506] width 620 height 30
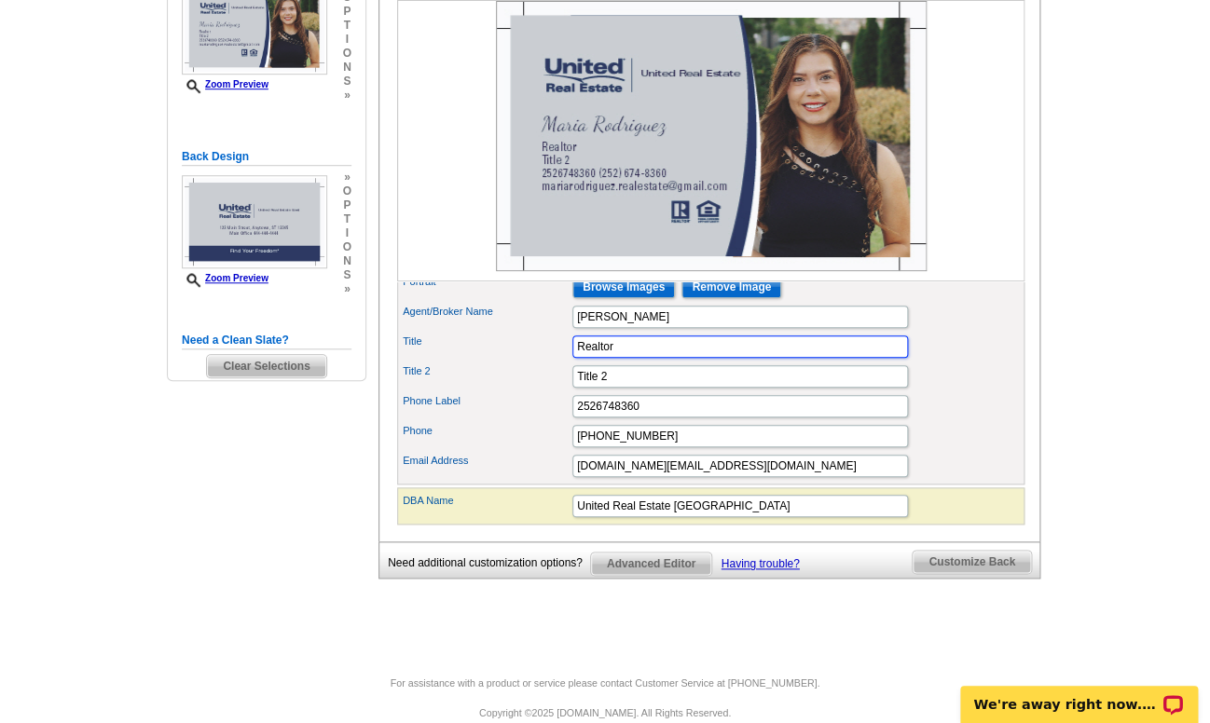
click at [632, 358] on input "Realtor" at bounding box center [740, 347] width 336 height 22
type input "Realtor®"
click at [655, 388] on input "Title 2" at bounding box center [740, 376] width 336 height 22
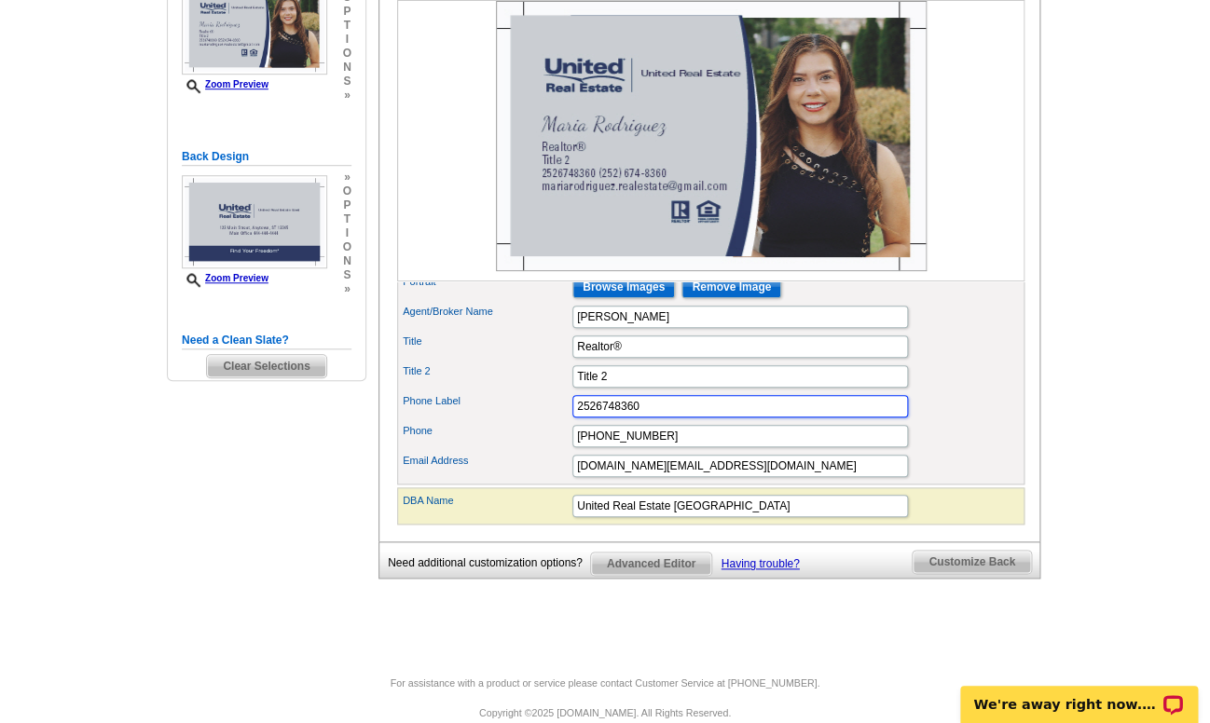
drag, startPoint x: 648, startPoint y: 439, endPoint x: 529, endPoint y: 411, distance: 121.6
click at [572, 411] on input "2526748360" at bounding box center [740, 406] width 336 height 22
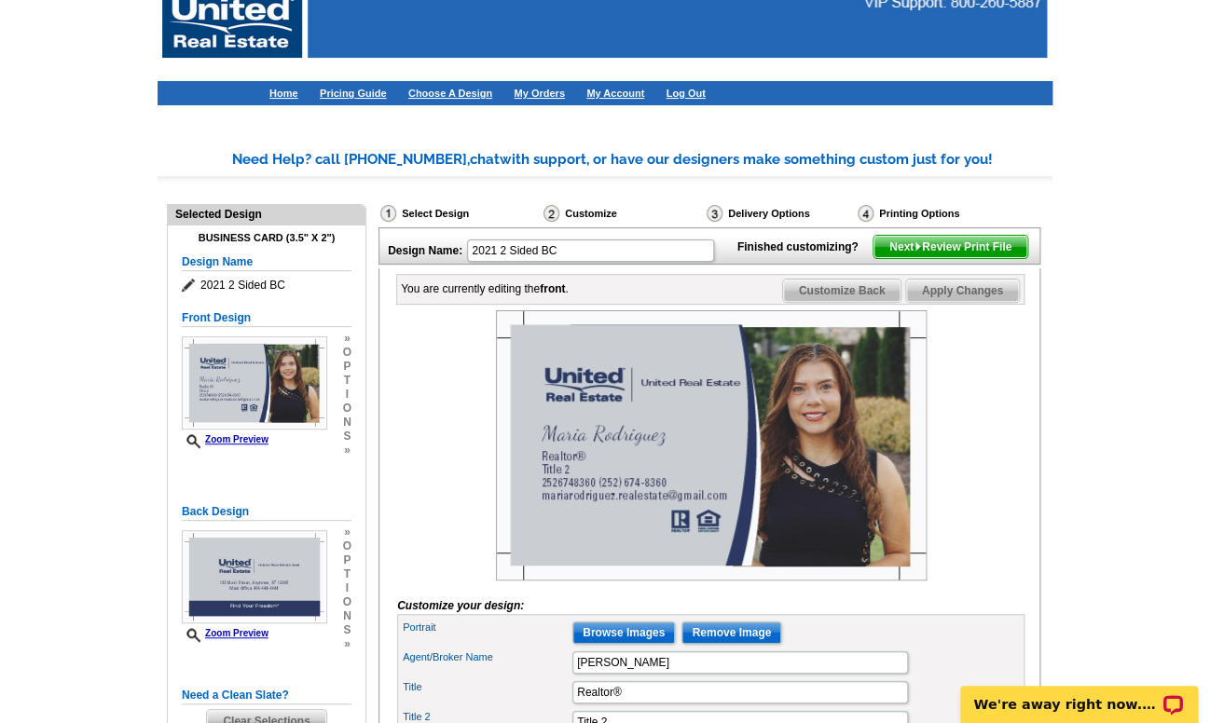
scroll to position [0, 0]
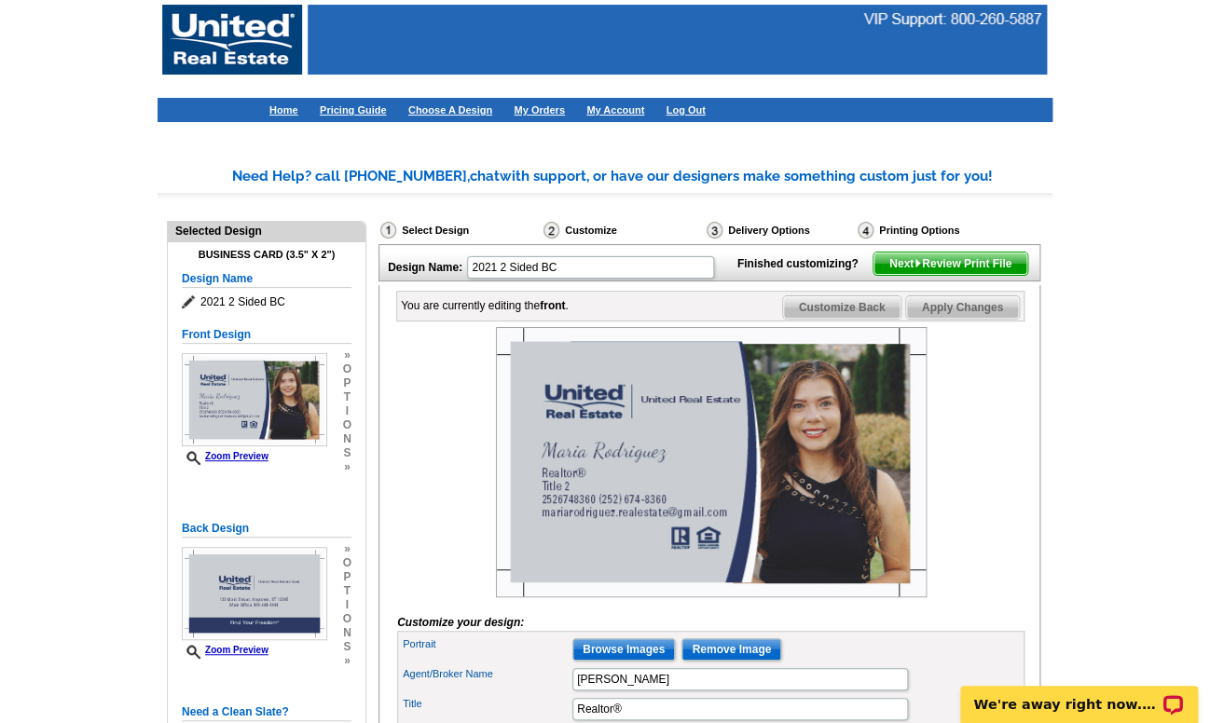
type input "252"
